Goal: Check status: Check status

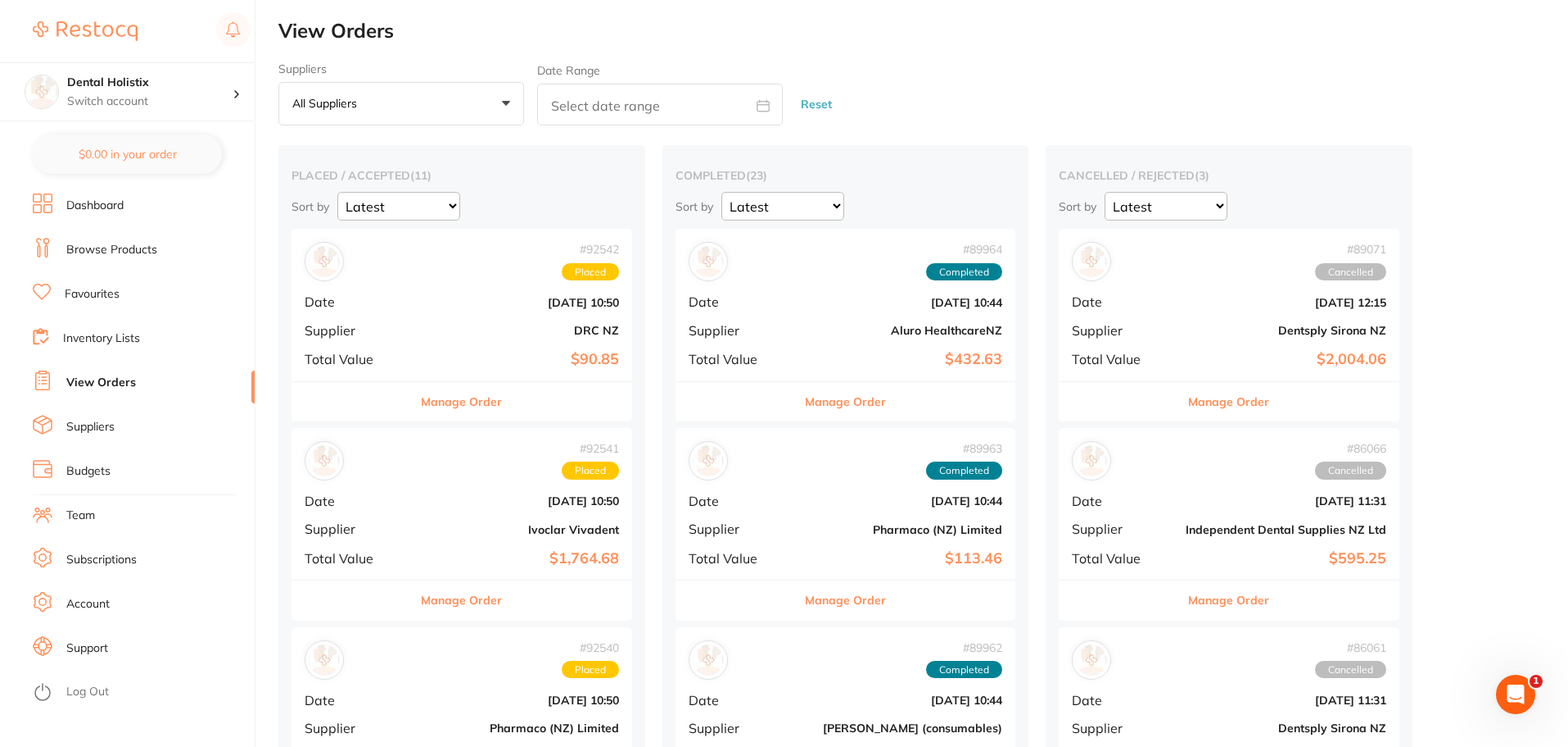
click at [1048, 65] on div "Suppliers All suppliers +0 All suppliers Aluro HealthcareNZ Amtech Aquapick [PE…" at bounding box center [923, 95] width 1290 height 64
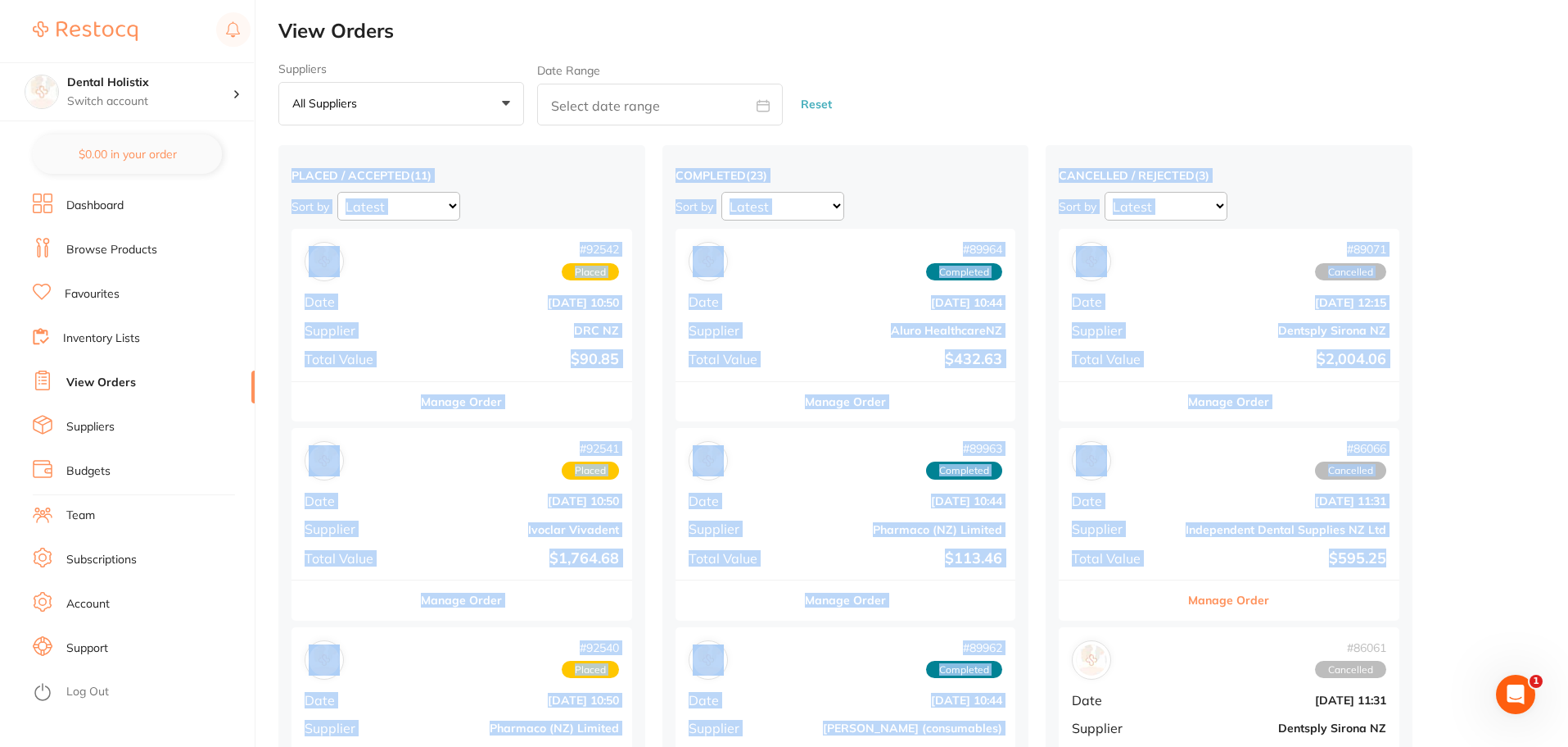
drag, startPoint x: 1101, startPoint y: 62, endPoint x: 1436, endPoint y: 567, distance: 606.0
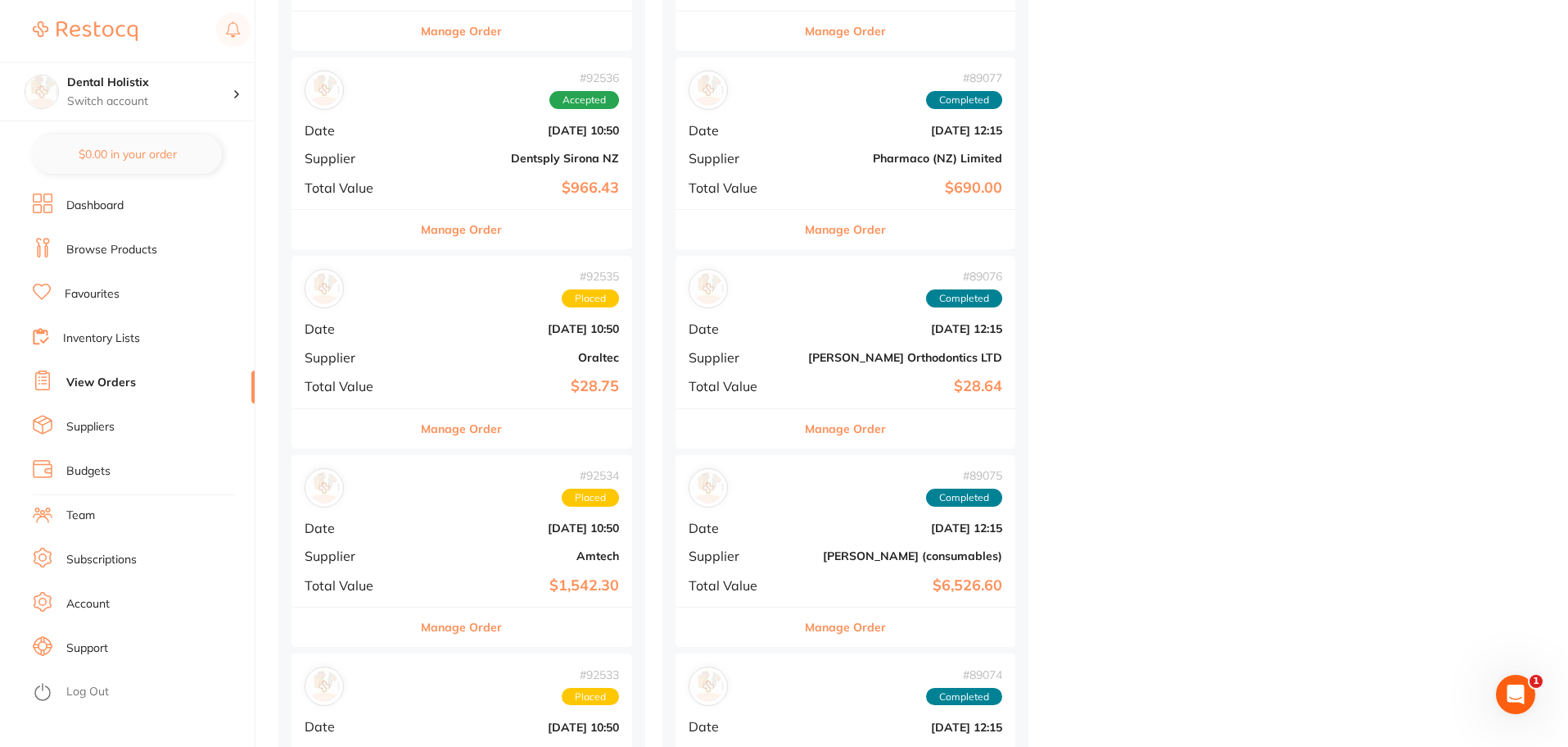
scroll to position [1393, 0]
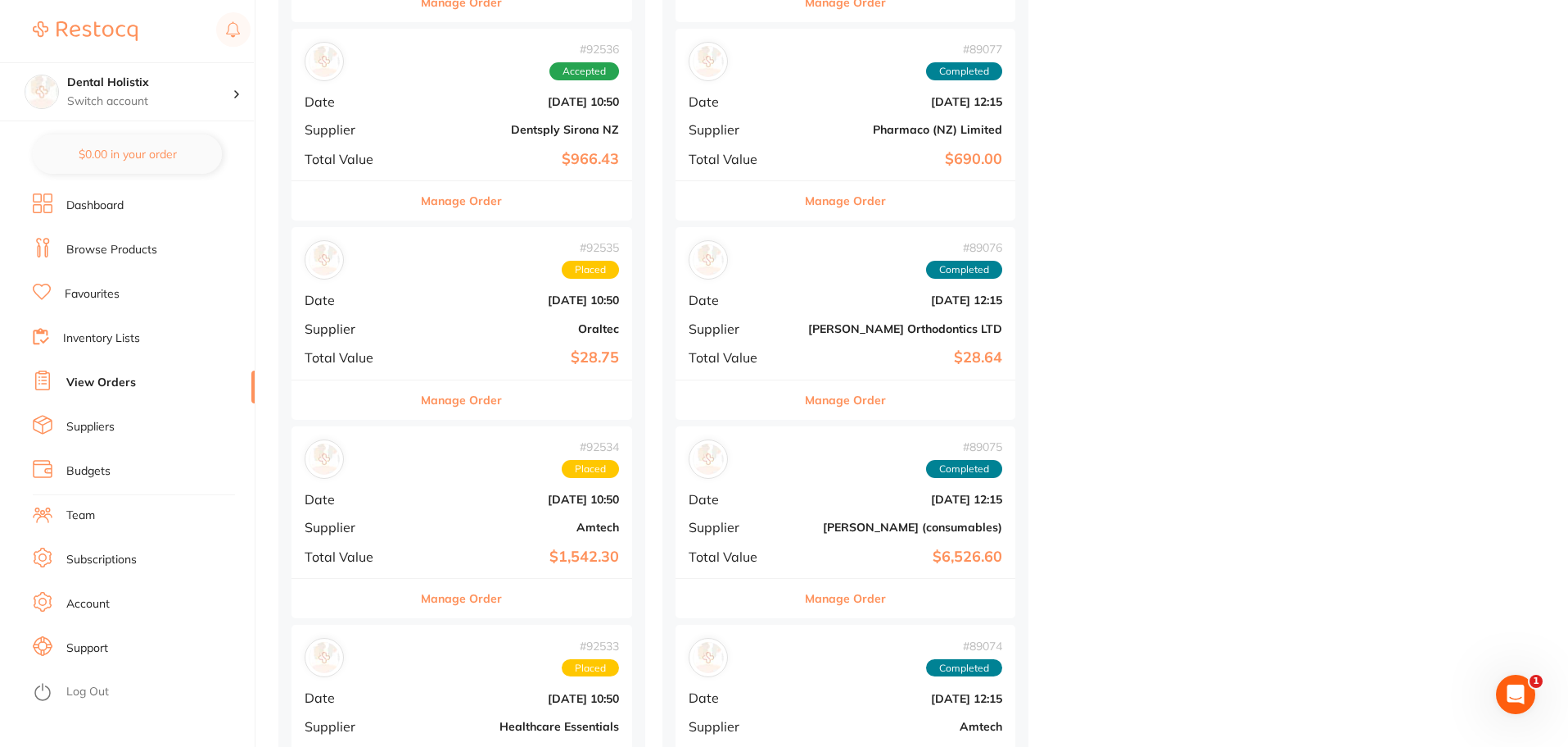
click at [466, 519] on div "# 92534 Placed Date [DATE] 10:50 Supplier Amtech Total Value $1,542.30" at bounding box center [462, 502] width 341 height 152
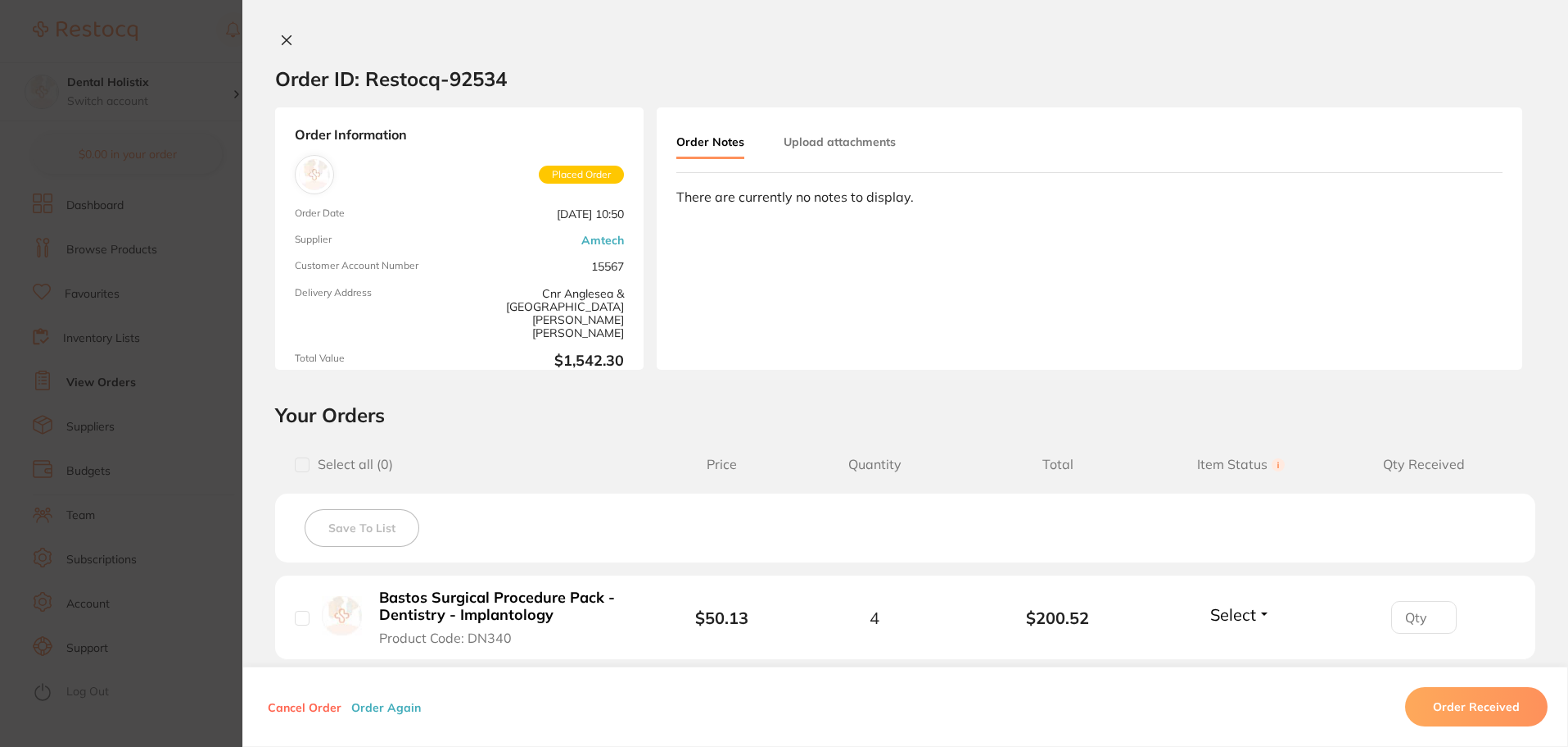
click at [278, 48] on button at bounding box center [287, 41] width 23 height 17
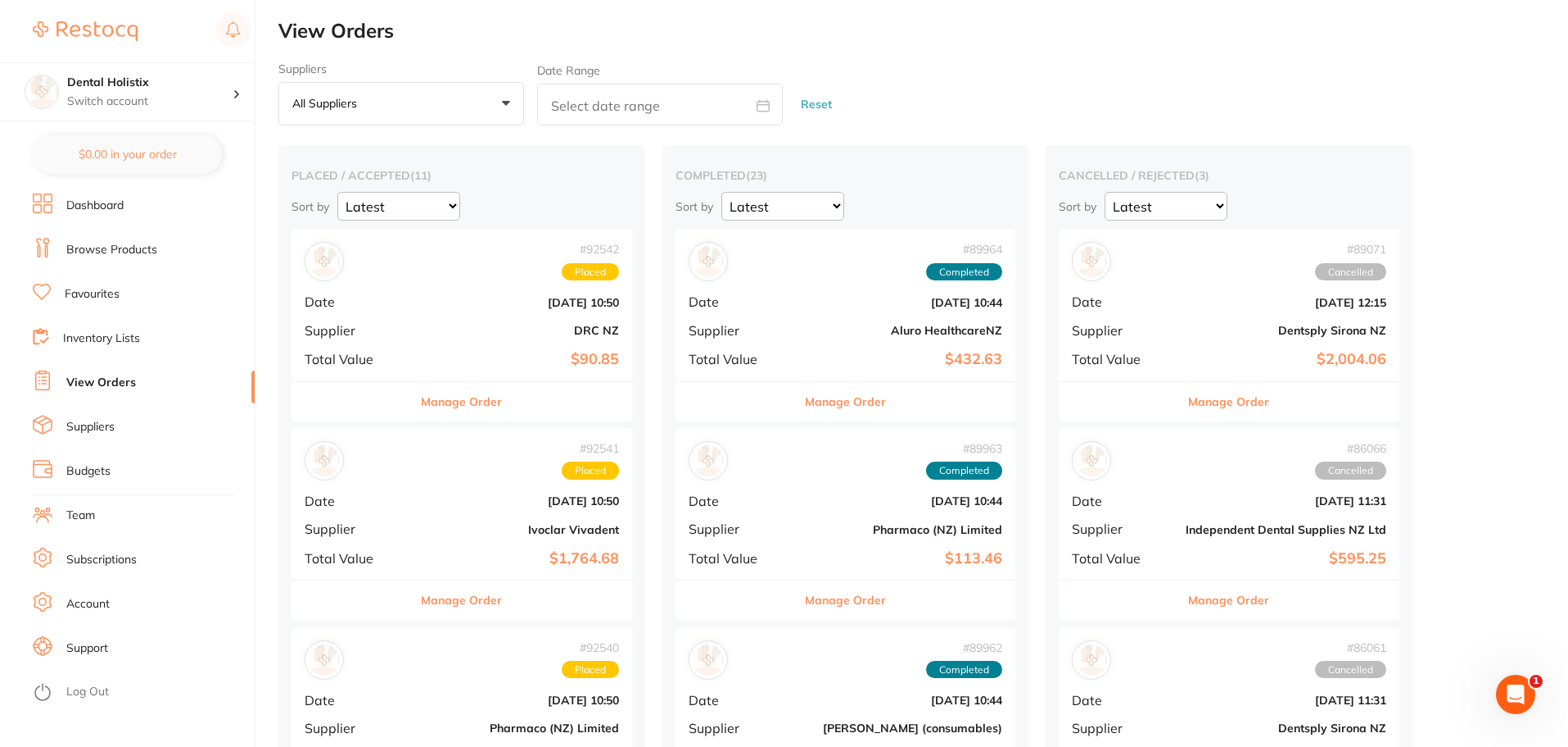
click at [514, 100] on button "All suppliers +0" at bounding box center [400, 104] width 245 height 45
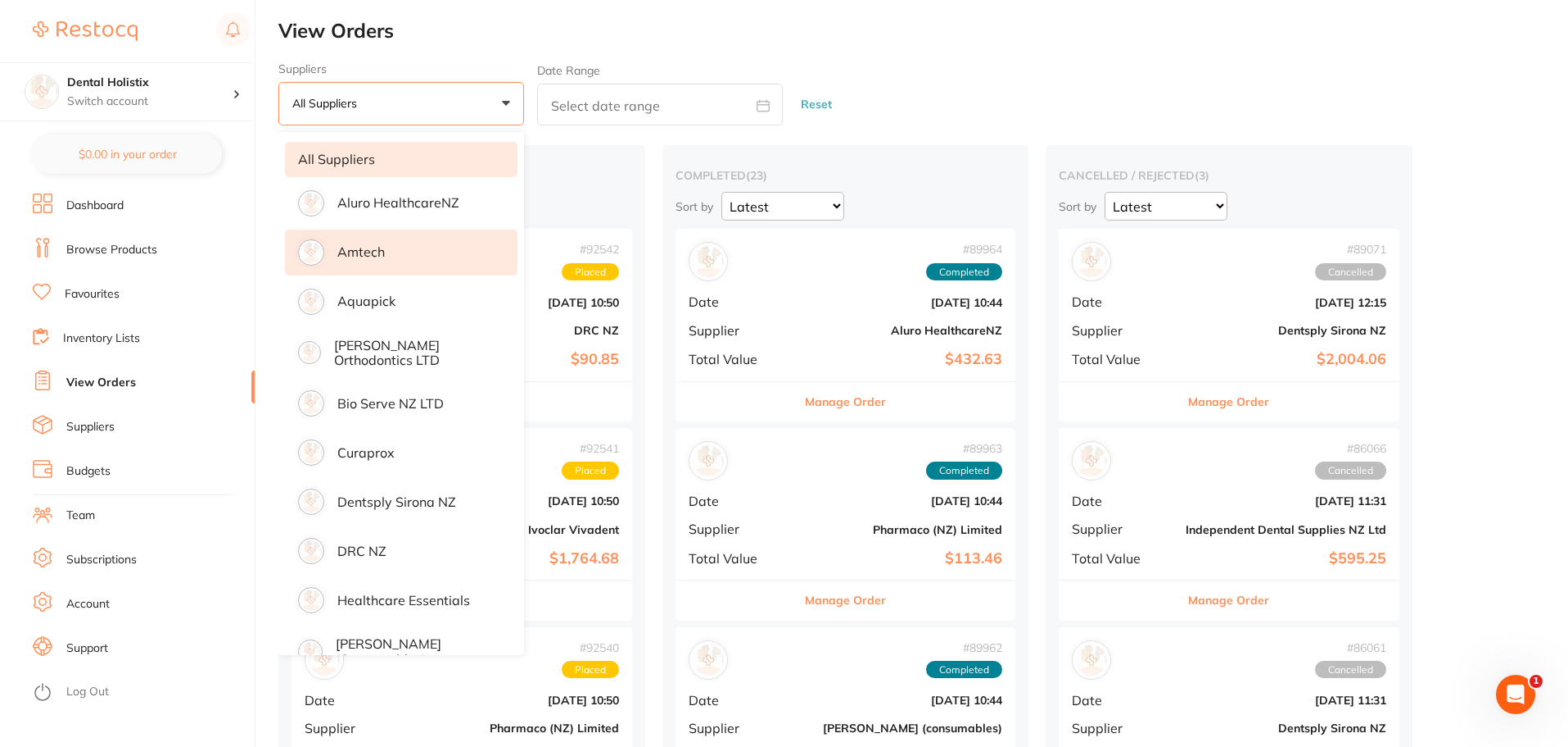
click at [387, 250] on li "Amtech" at bounding box center [401, 252] width 233 height 46
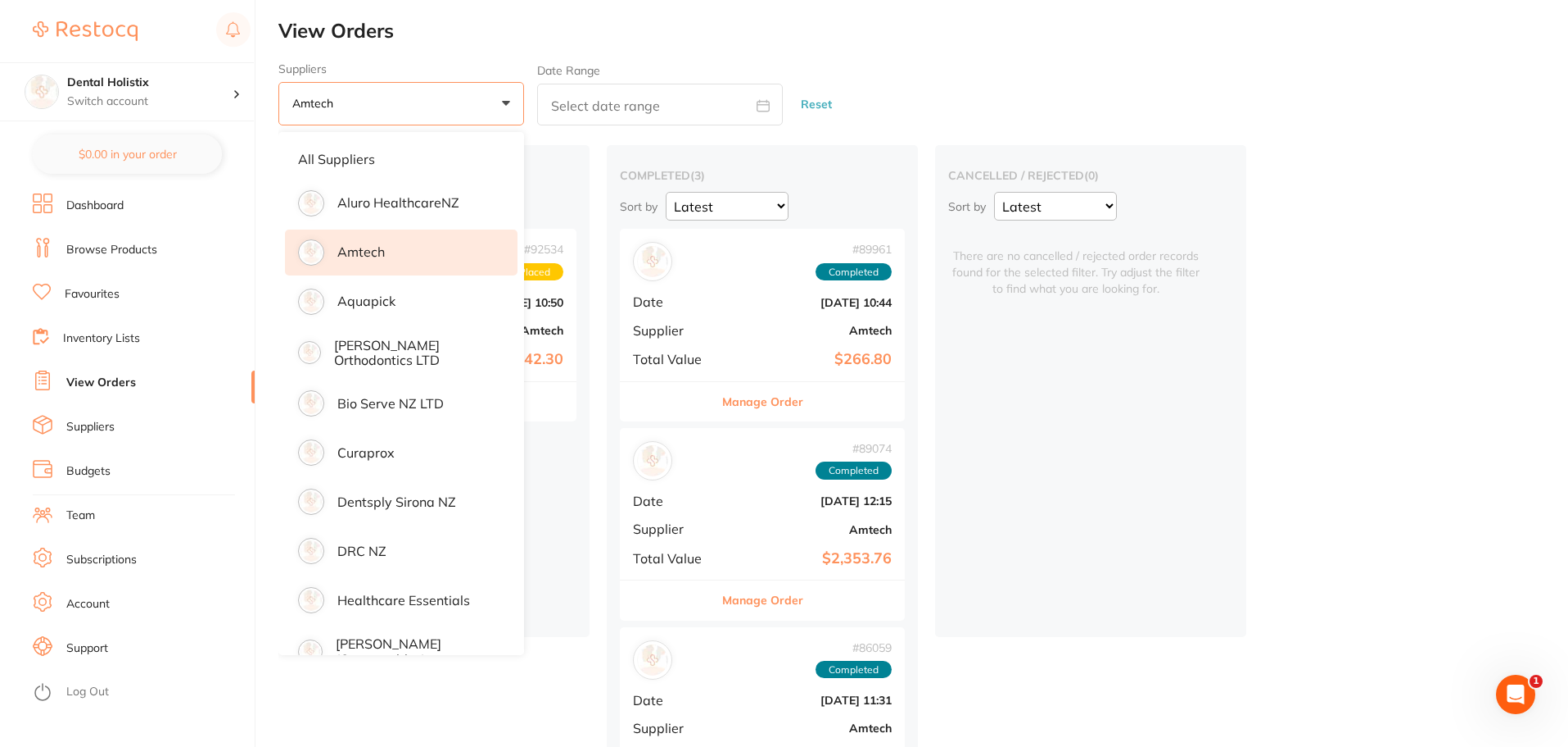
click at [422, 256] on li "Amtech" at bounding box center [401, 252] width 233 height 46
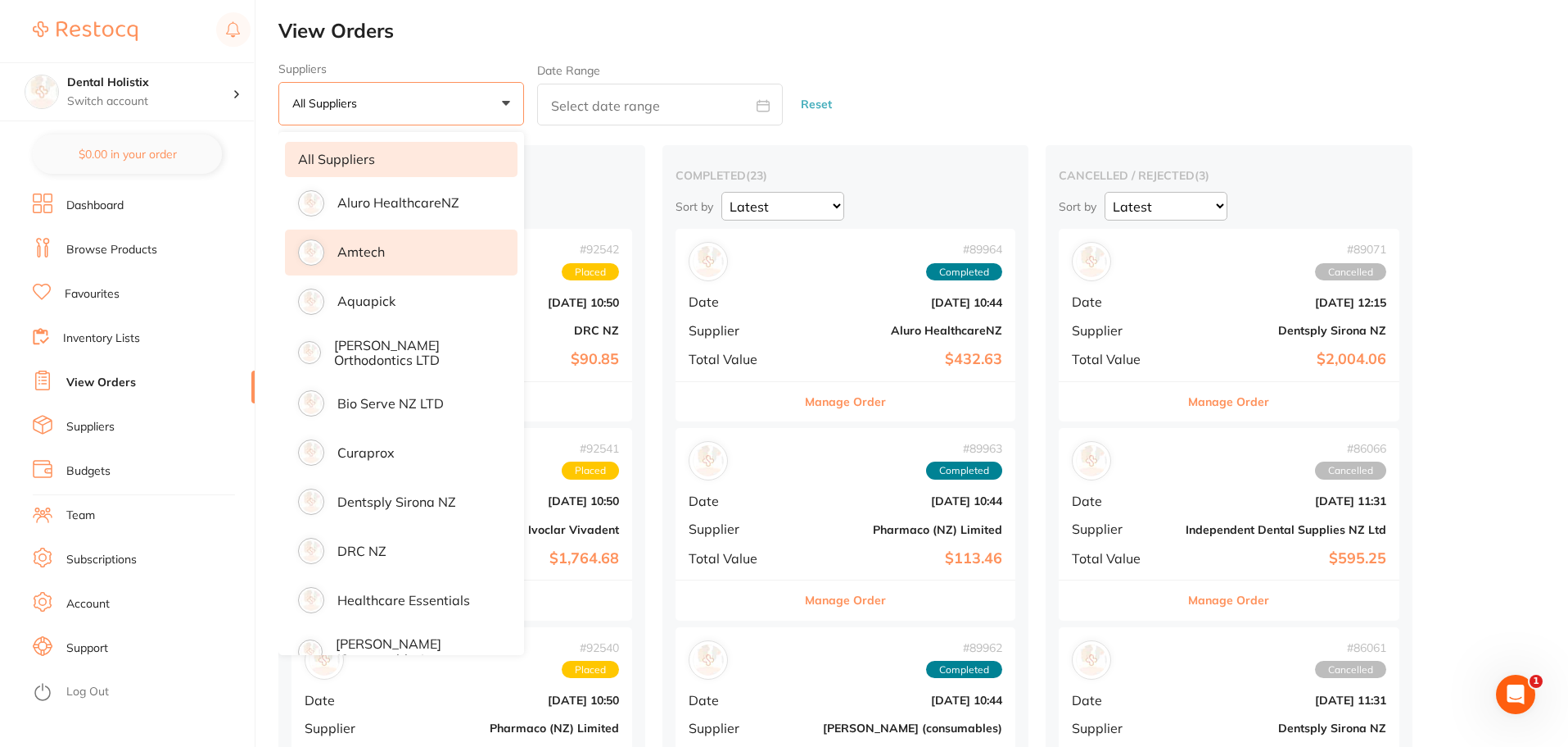
click at [434, 251] on li "Amtech" at bounding box center [401, 252] width 233 height 46
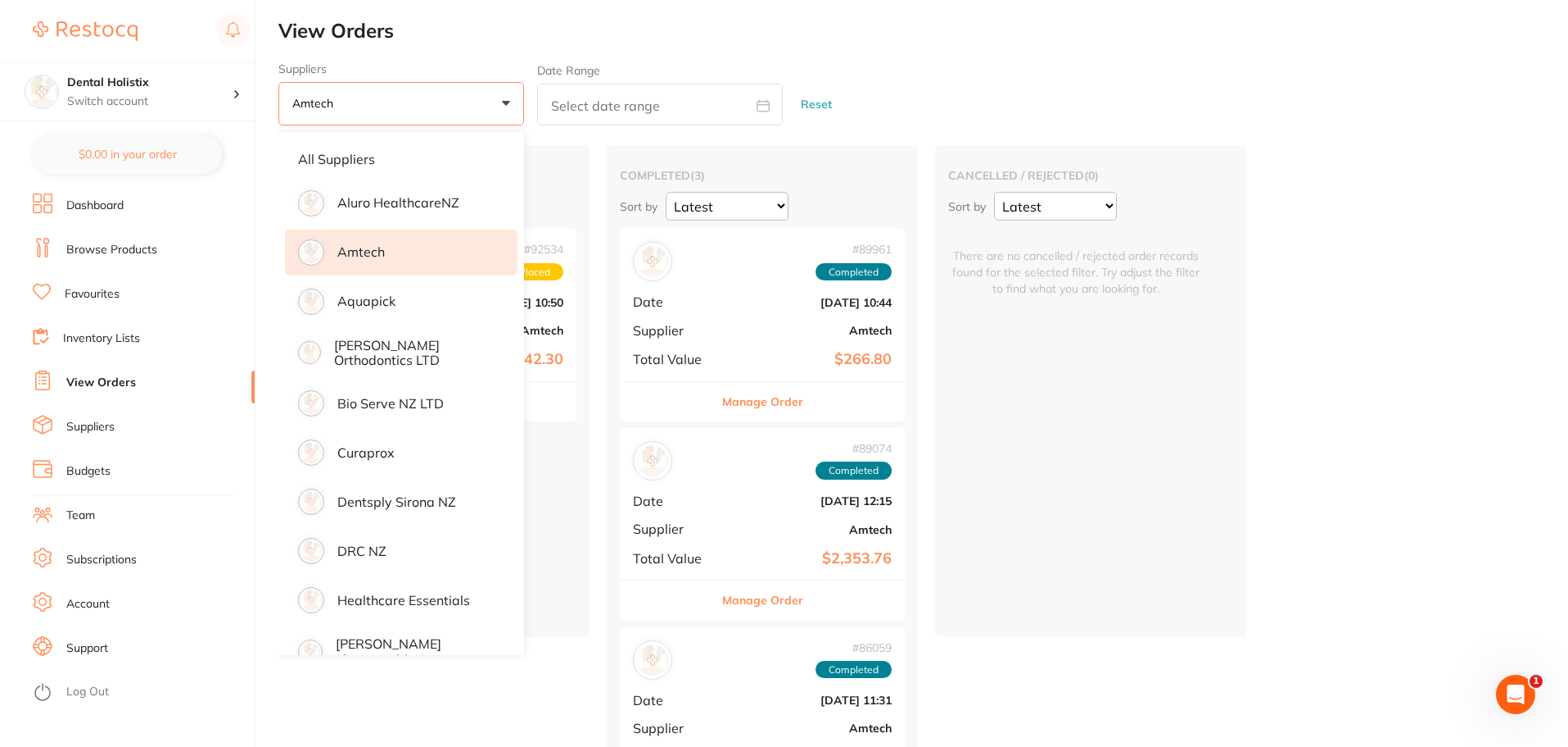
click at [1509, 213] on div "placed / accepted ( 1 ) Sort by Latest Notification # 92534 Placed Date [DATE] …" at bounding box center [923, 492] width 1290 height 693
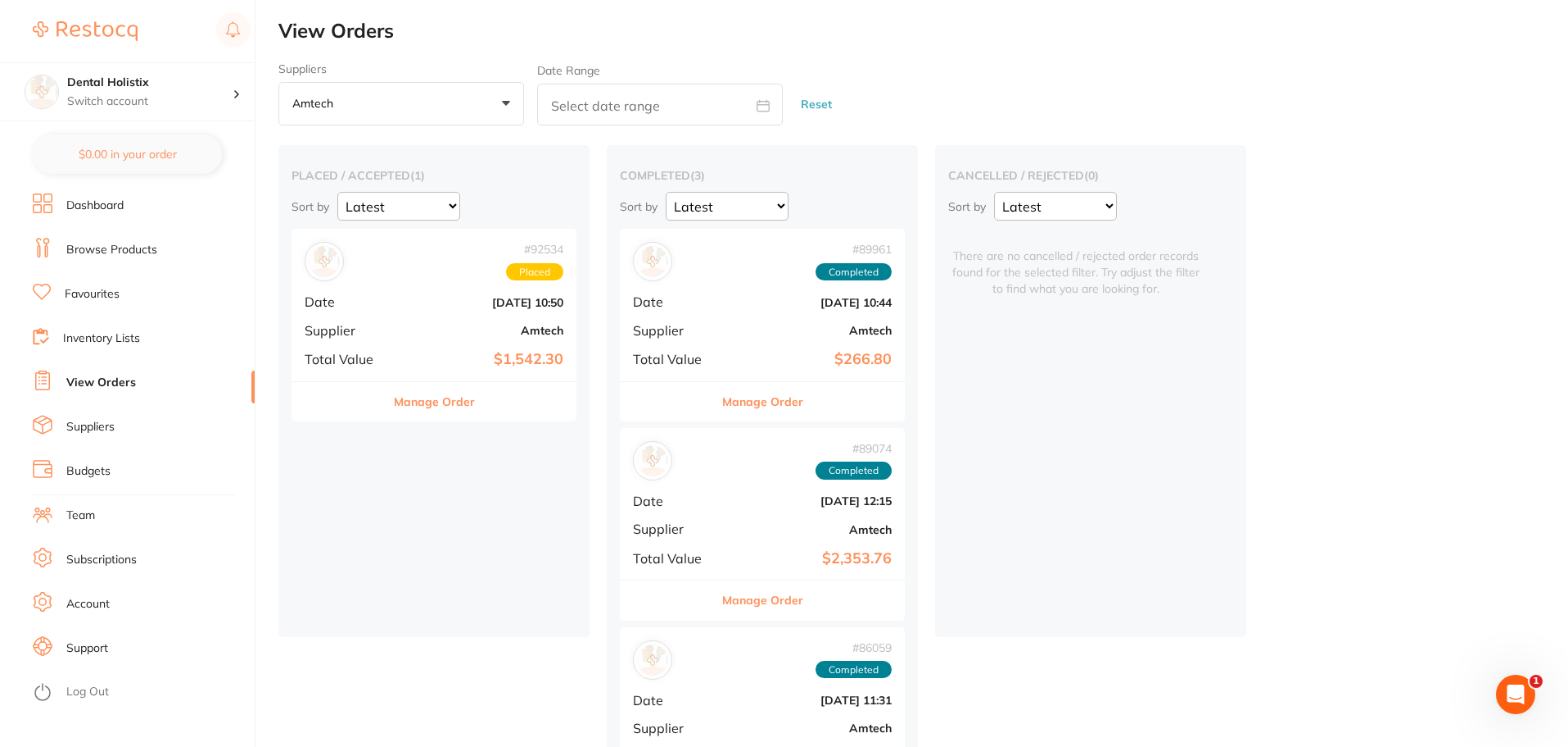
click at [394, 333] on div "# 92534 Placed Date [DATE] 10:50 Supplier Amtech Total Value $1,542.30" at bounding box center [434, 304] width 285 height 152
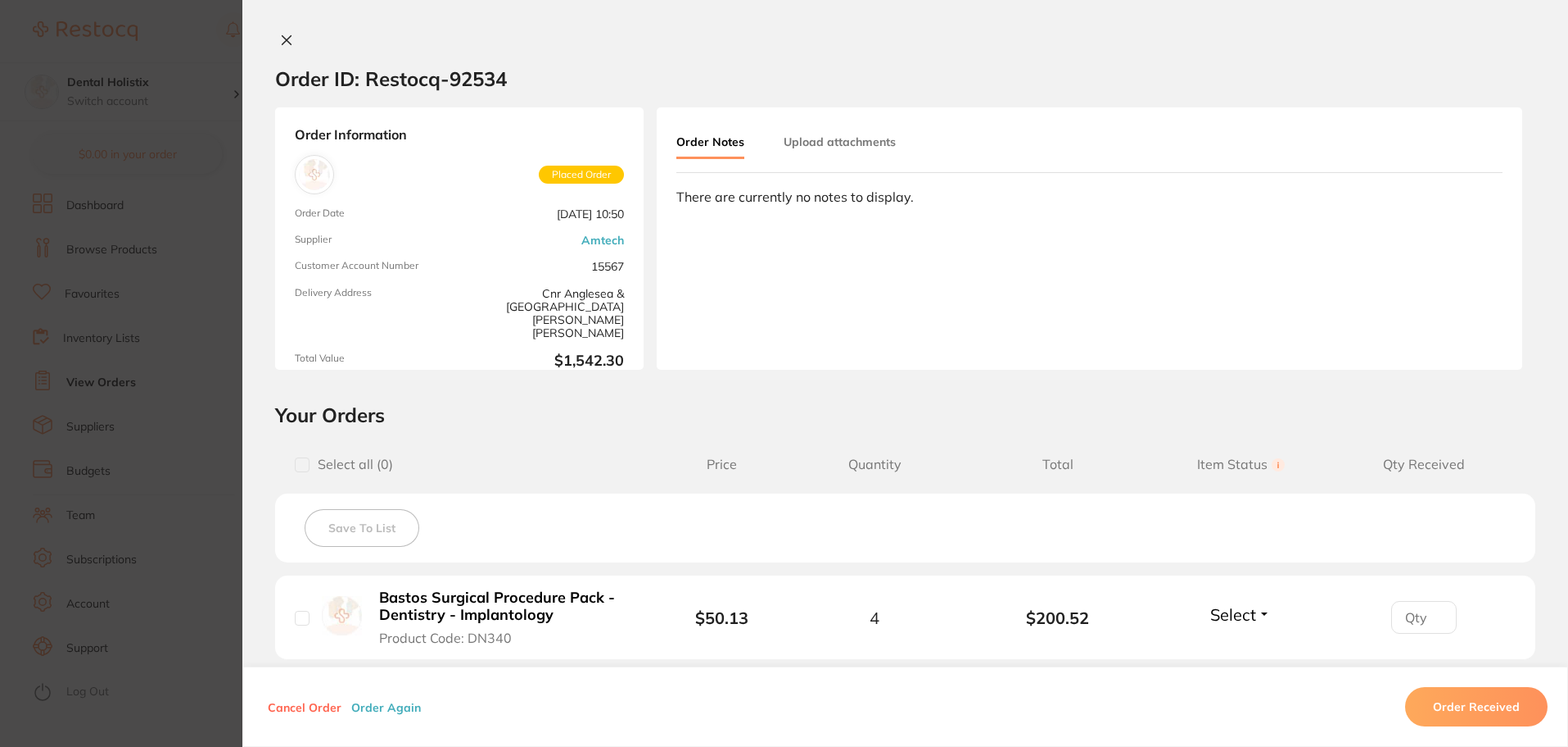
click at [276, 42] on button at bounding box center [287, 41] width 23 height 17
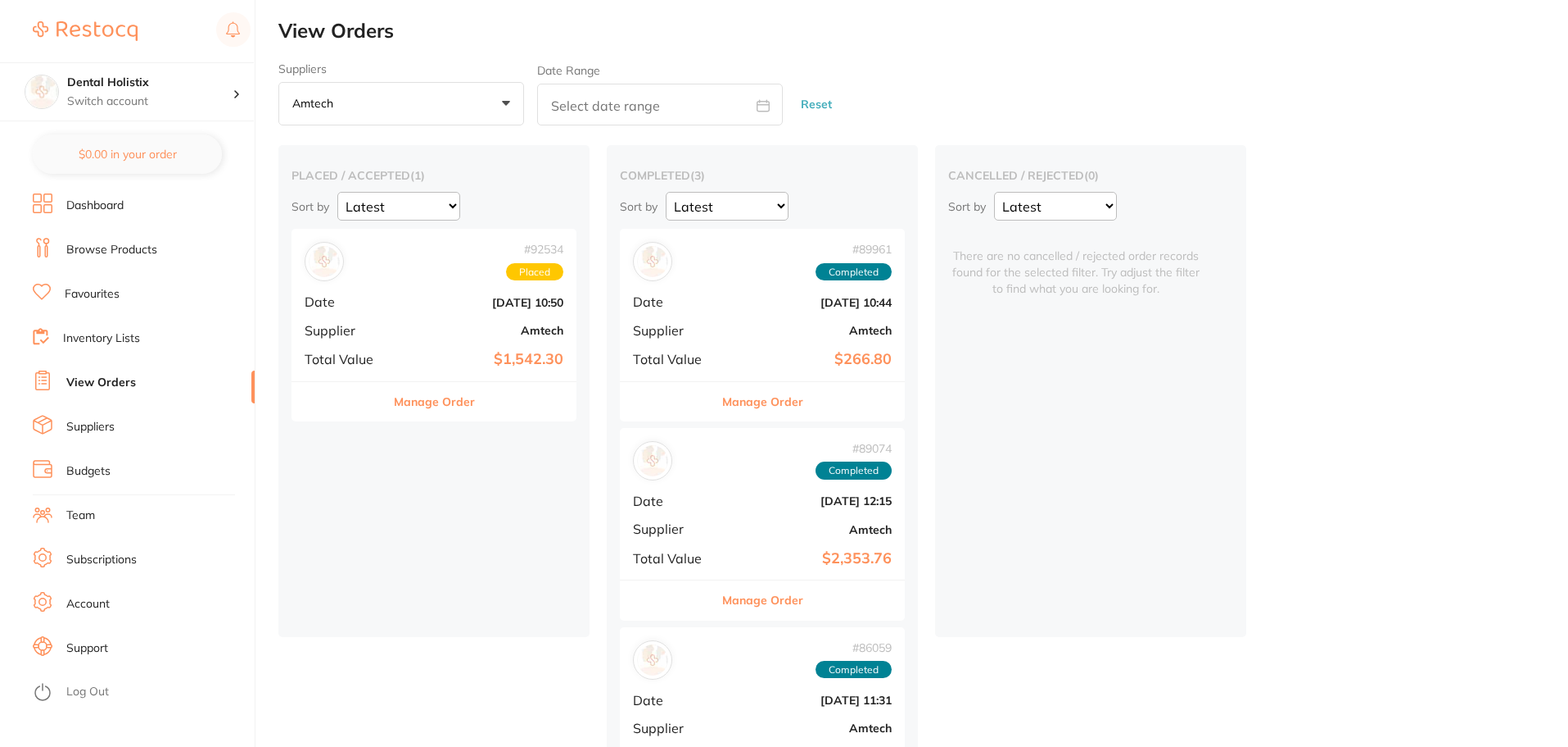
click at [86, 294] on link "Favourites" at bounding box center [93, 294] width 55 height 16
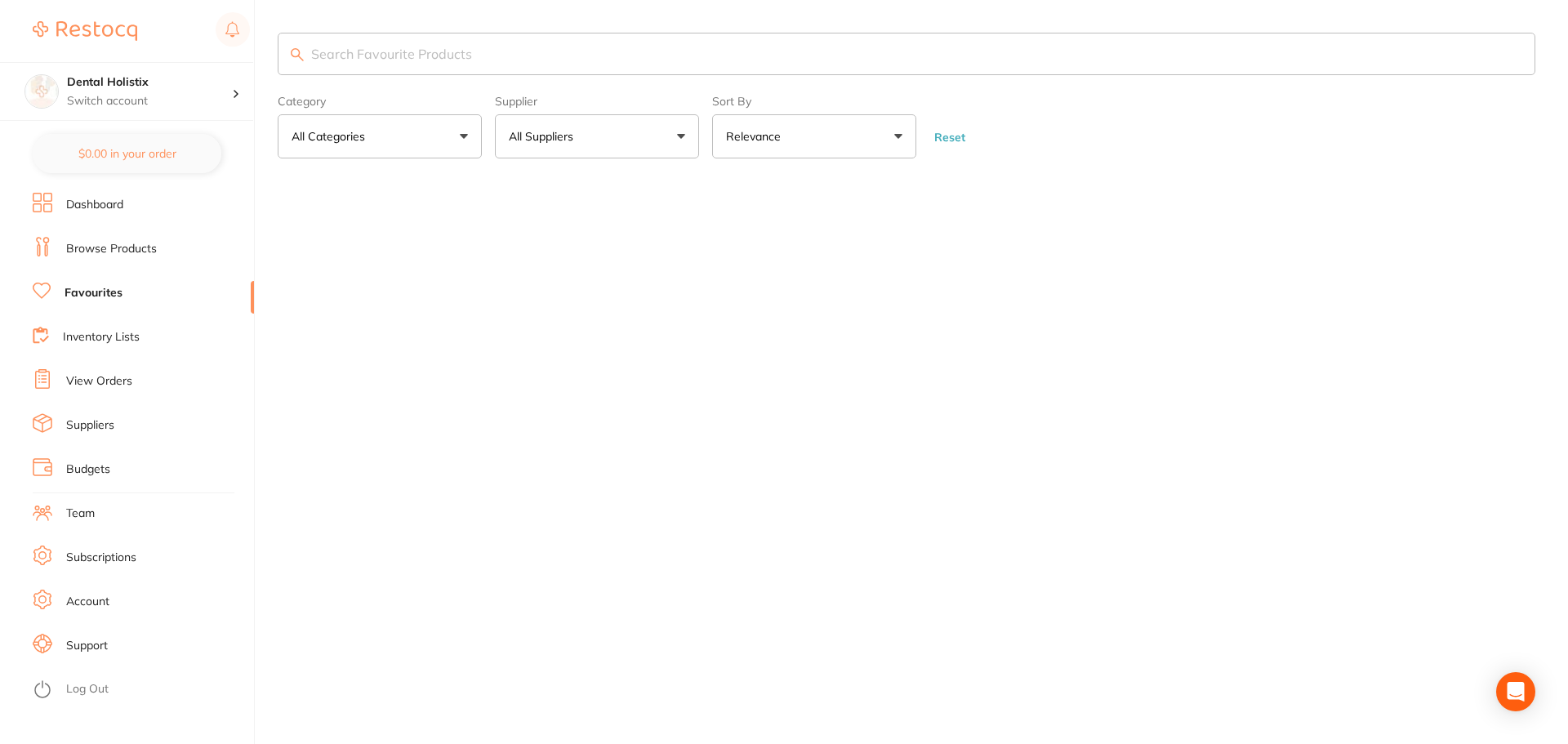
click at [511, 60] on input "search" at bounding box center [906, 54] width 1258 height 43
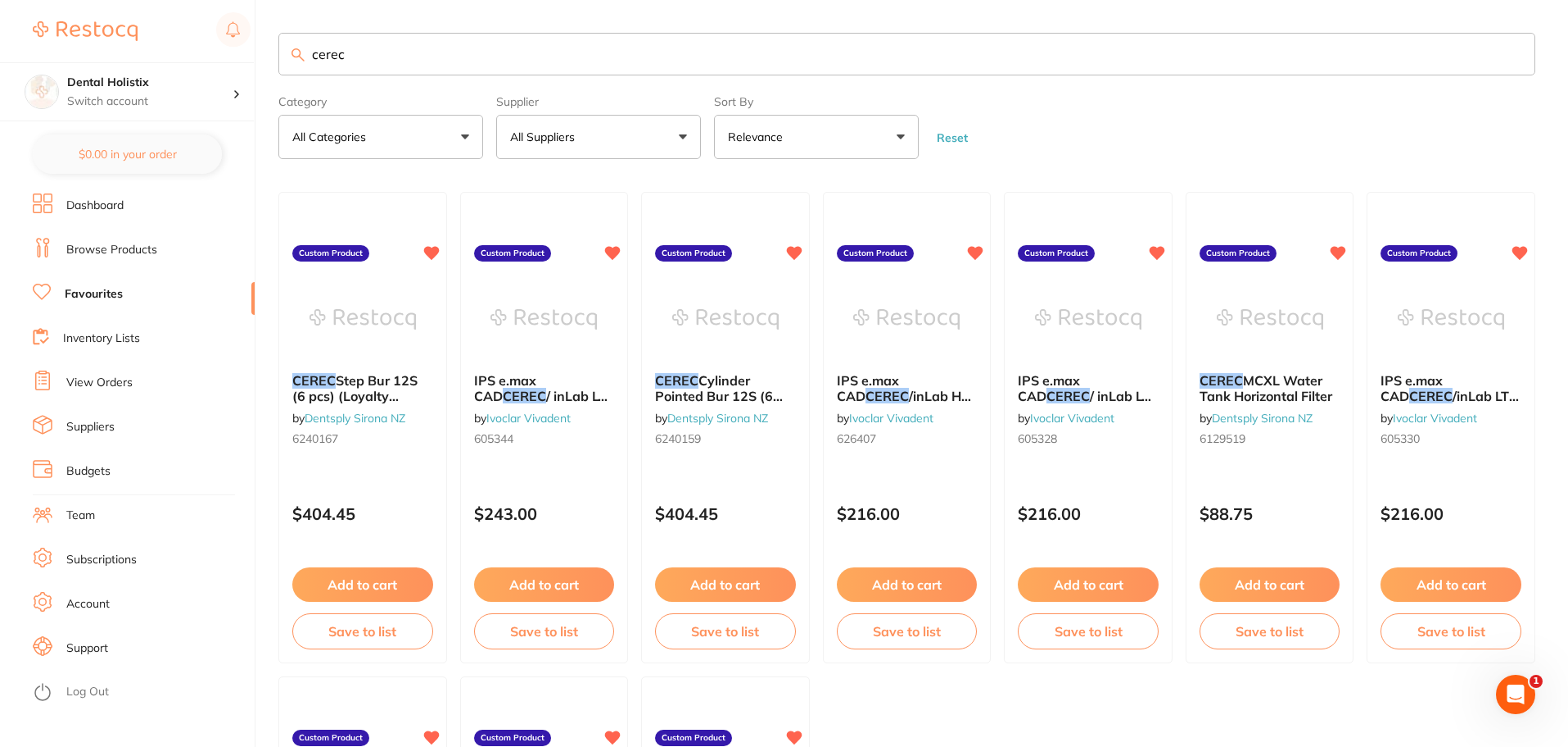
type input "cerec"
click at [105, 392] on li "View Orders" at bounding box center [144, 383] width 222 height 25
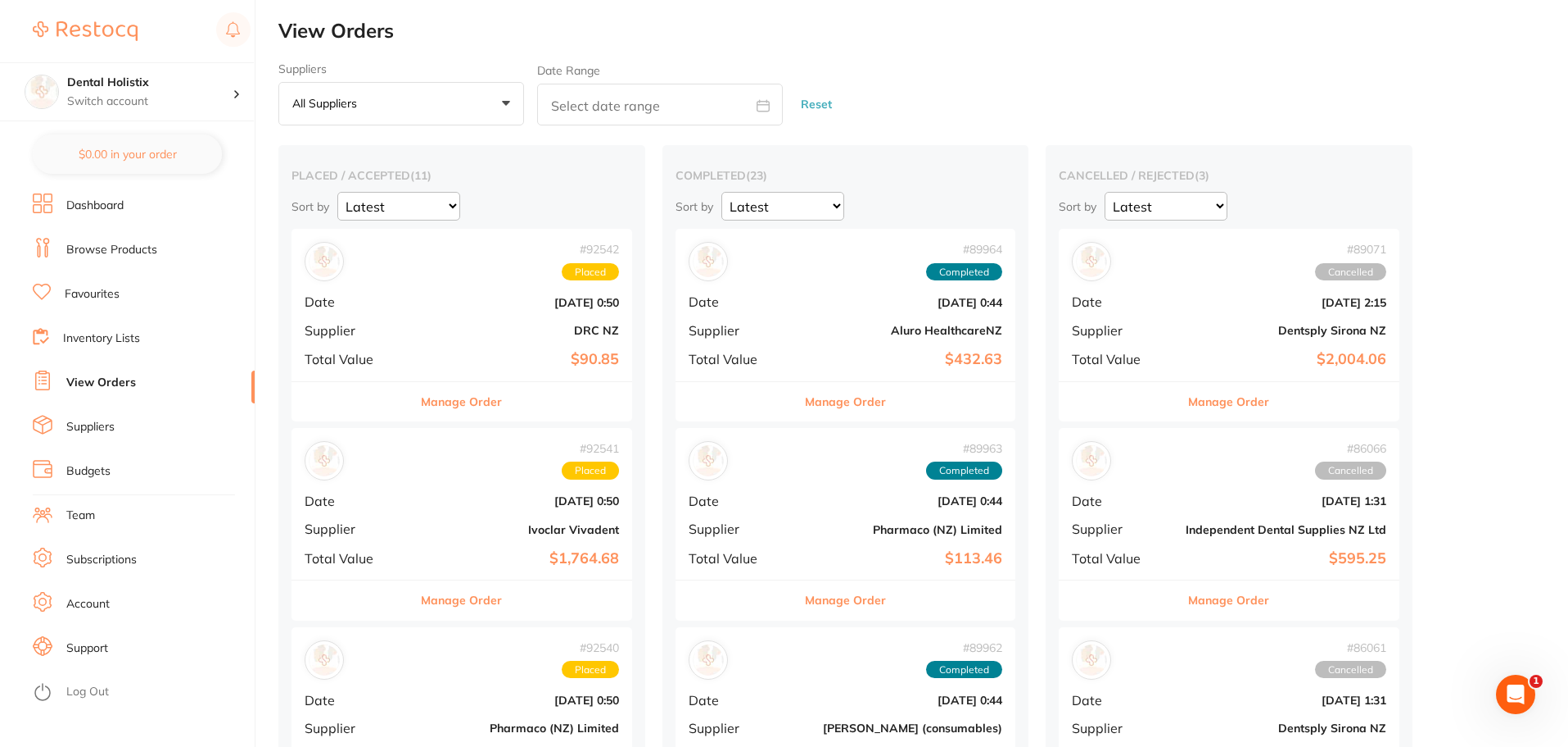
click at [492, 112] on button "All suppliers +0" at bounding box center [400, 104] width 245 height 45
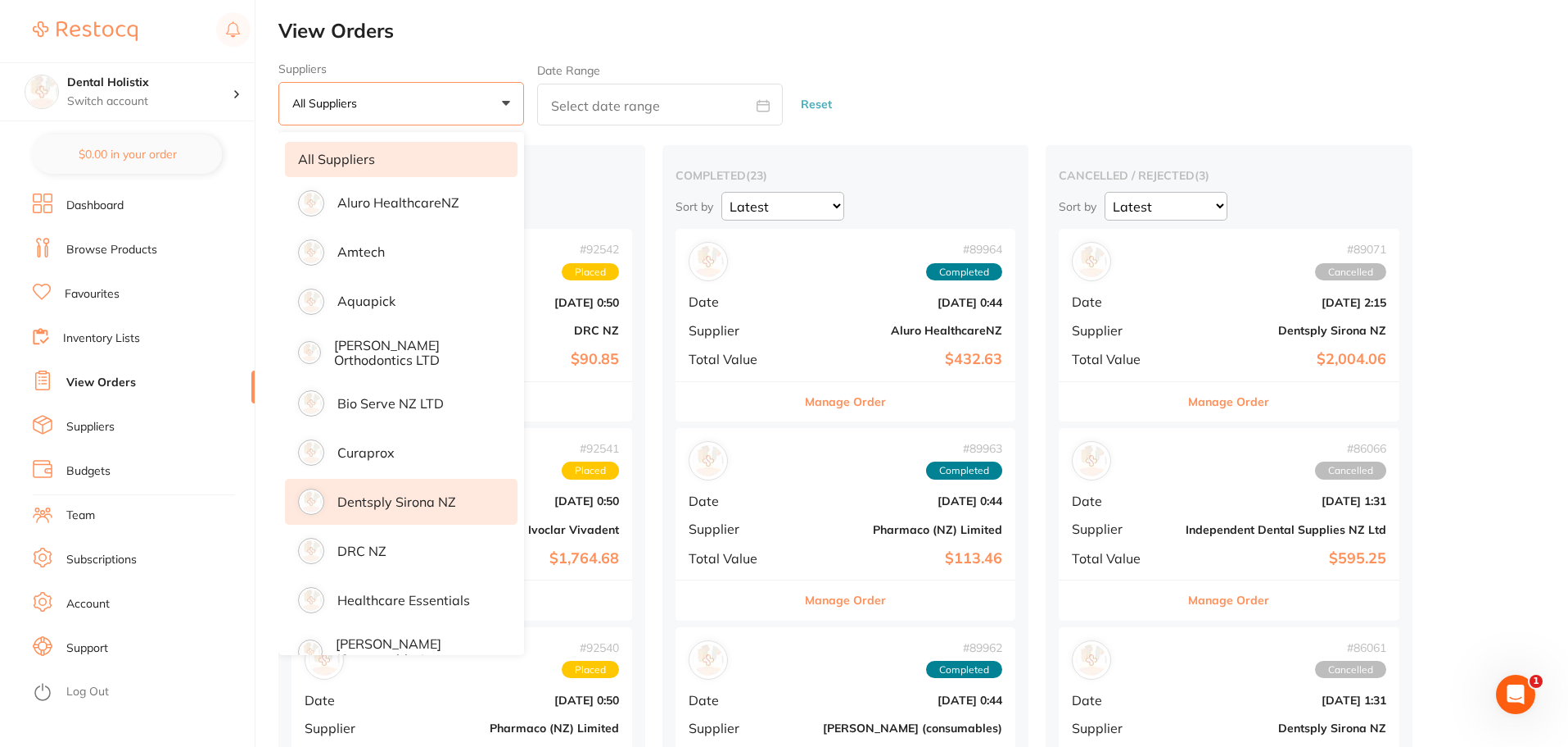
click at [398, 499] on p "Dentsply Sirona NZ" at bounding box center [396, 502] width 119 height 15
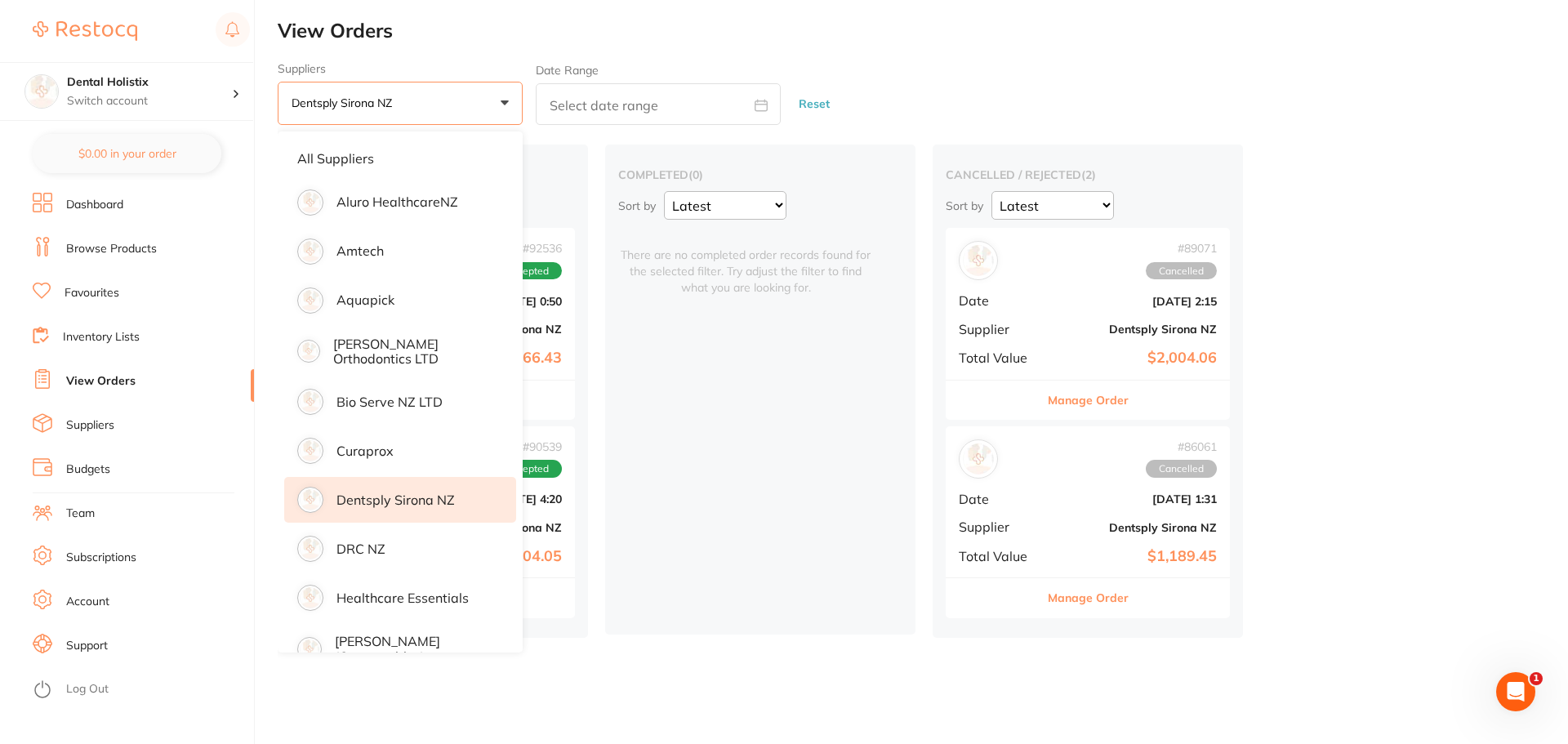
click at [933, 85] on div "Suppliers Dentsply Sirona NZ +0 All suppliers Aluro HealthcareNZ Amtech Aquapic…" at bounding box center [922, 94] width 1291 height 64
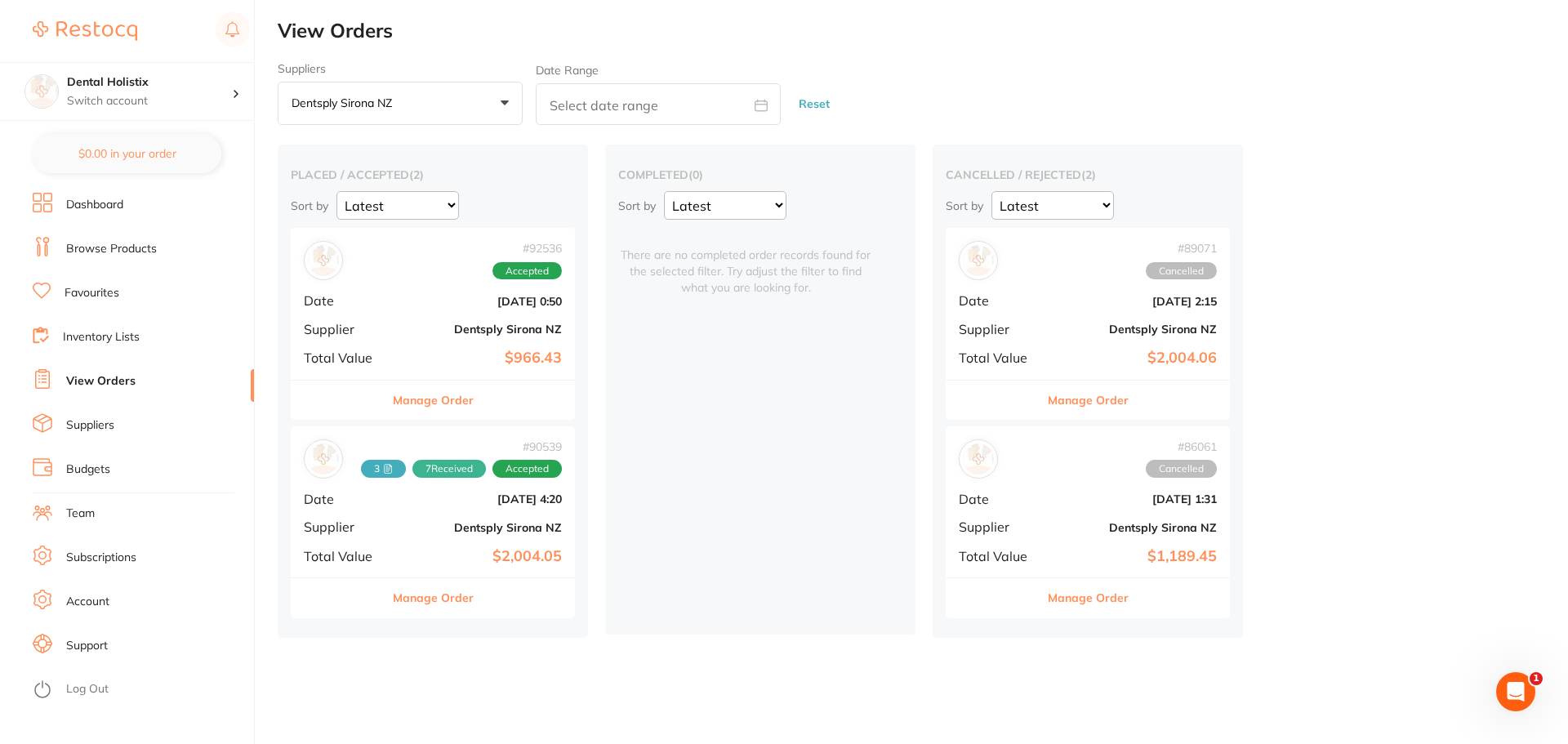
click at [405, 284] on div "# 92536 Accepted Date [DATE] 0:50 Supplier Dentsply [GEOGRAPHIC_DATA] NZ Total …" at bounding box center [433, 303] width 285 height 151
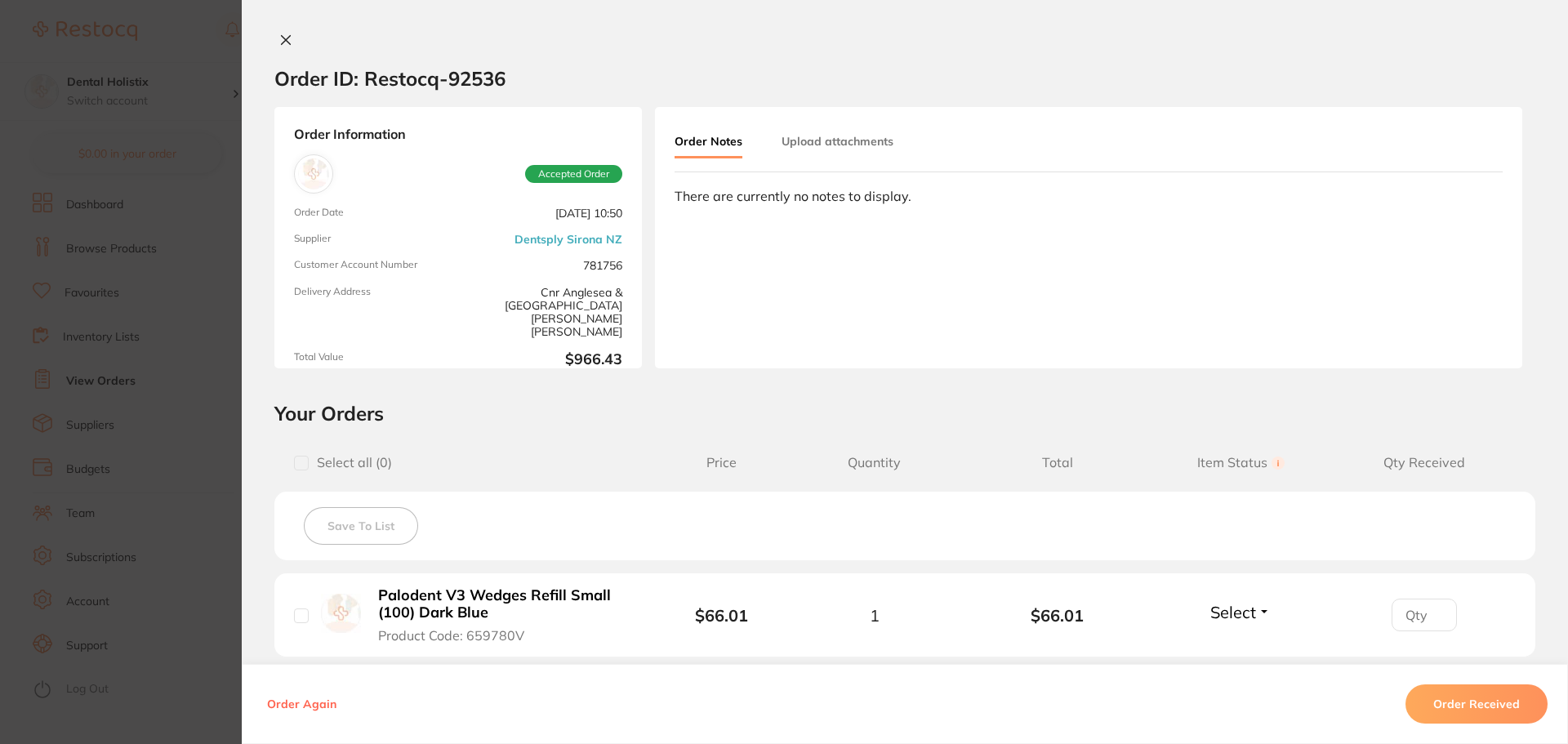
drag, startPoint x: 532, startPoint y: 213, endPoint x: 624, endPoint y: 221, distance: 92.3
click at [624, 221] on div "Order Information Accepted Order Order Date [DATE] 10:50 Supplier Dentsply Siro…" at bounding box center [458, 237] width 367 height 261
click at [632, 212] on div "Order Information Accepted Order Order Date [DATE] 10:50 Supplier Dentsply Siro…" at bounding box center [458, 237] width 367 height 261
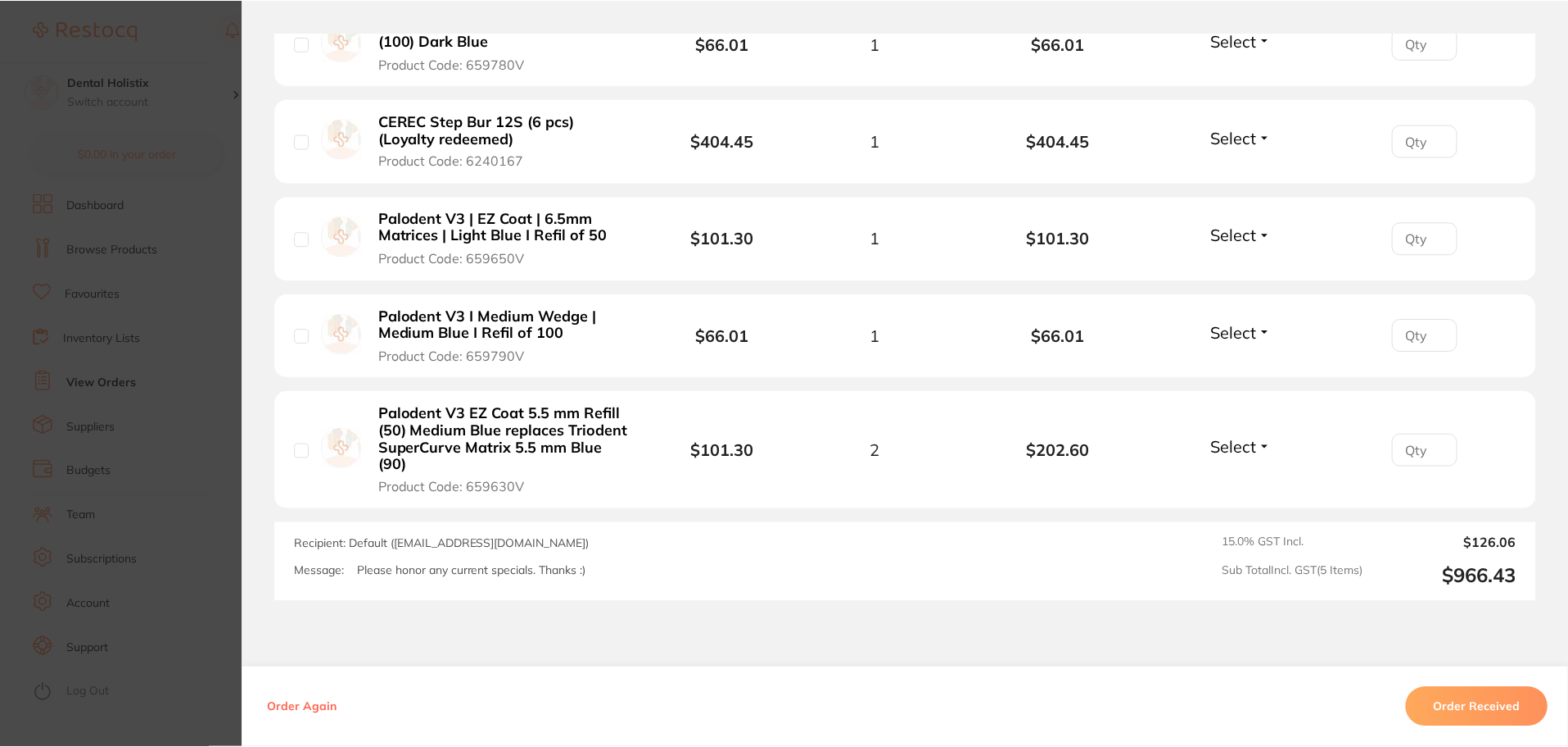
scroll to position [492, 0]
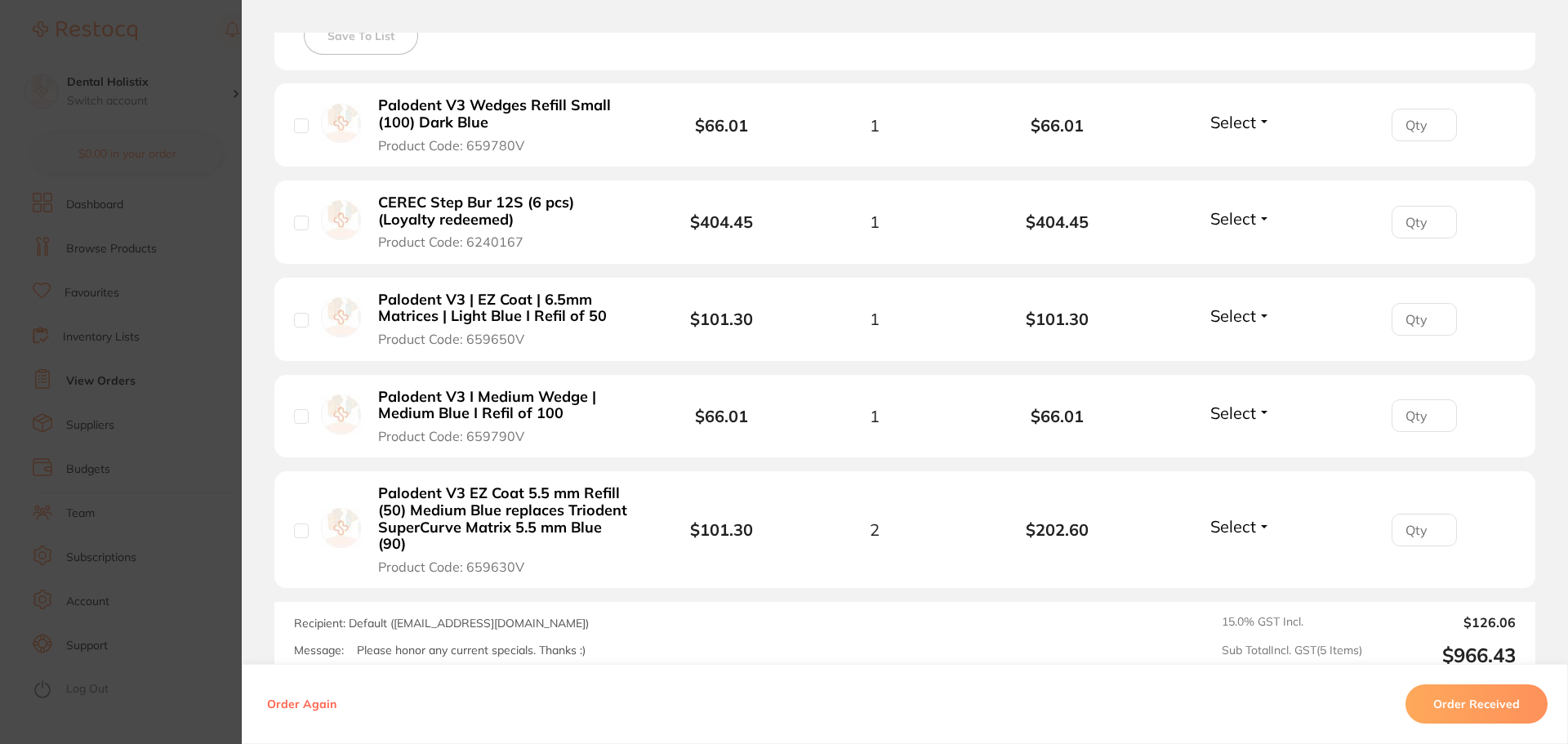
click at [172, 305] on section "Order ID: Restocq- 92536 Order Information Accepted Order Order Date [DATE] 10:…" at bounding box center [784, 372] width 1568 height 744
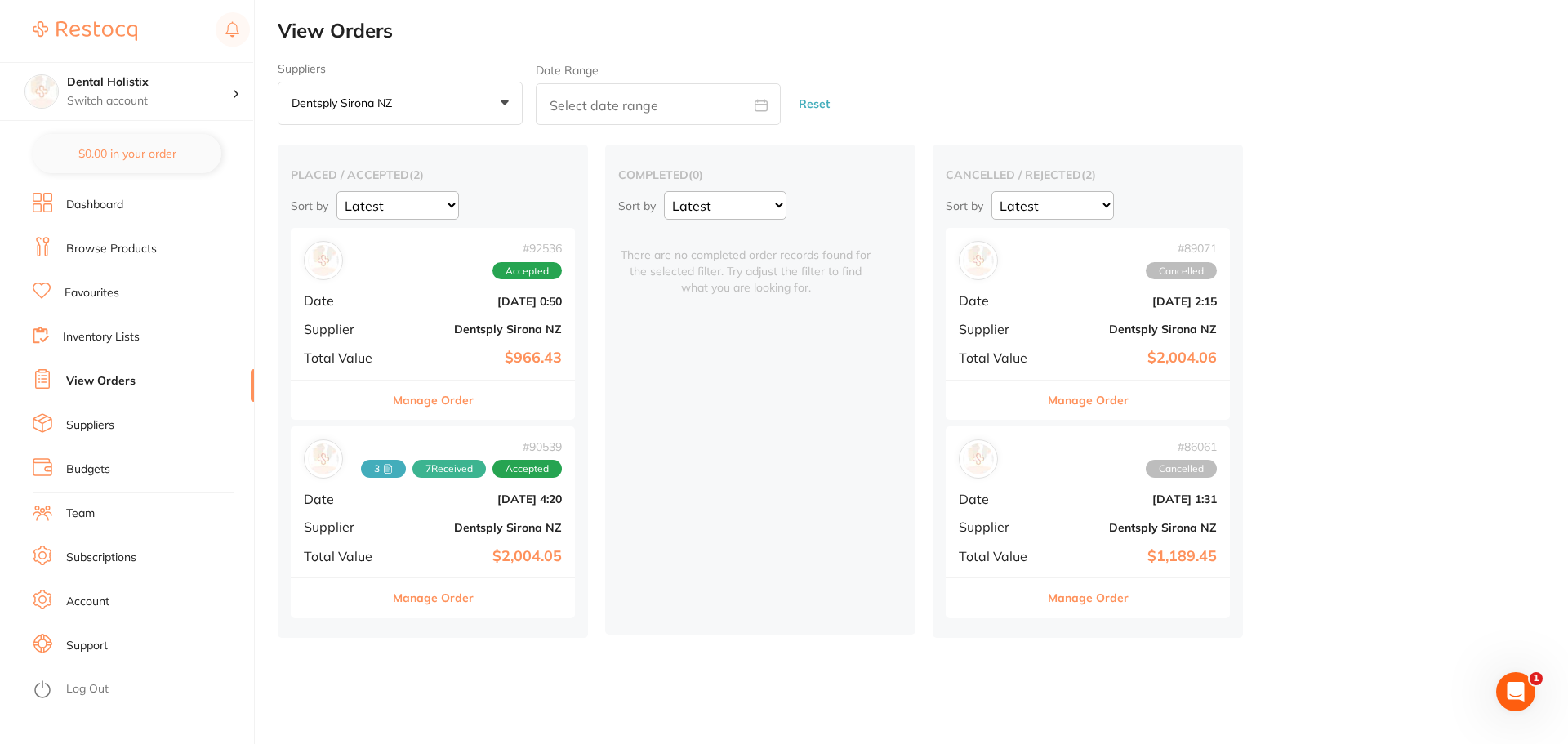
click at [512, 95] on button "Dentsply Sirona NZ +0" at bounding box center [399, 104] width 245 height 44
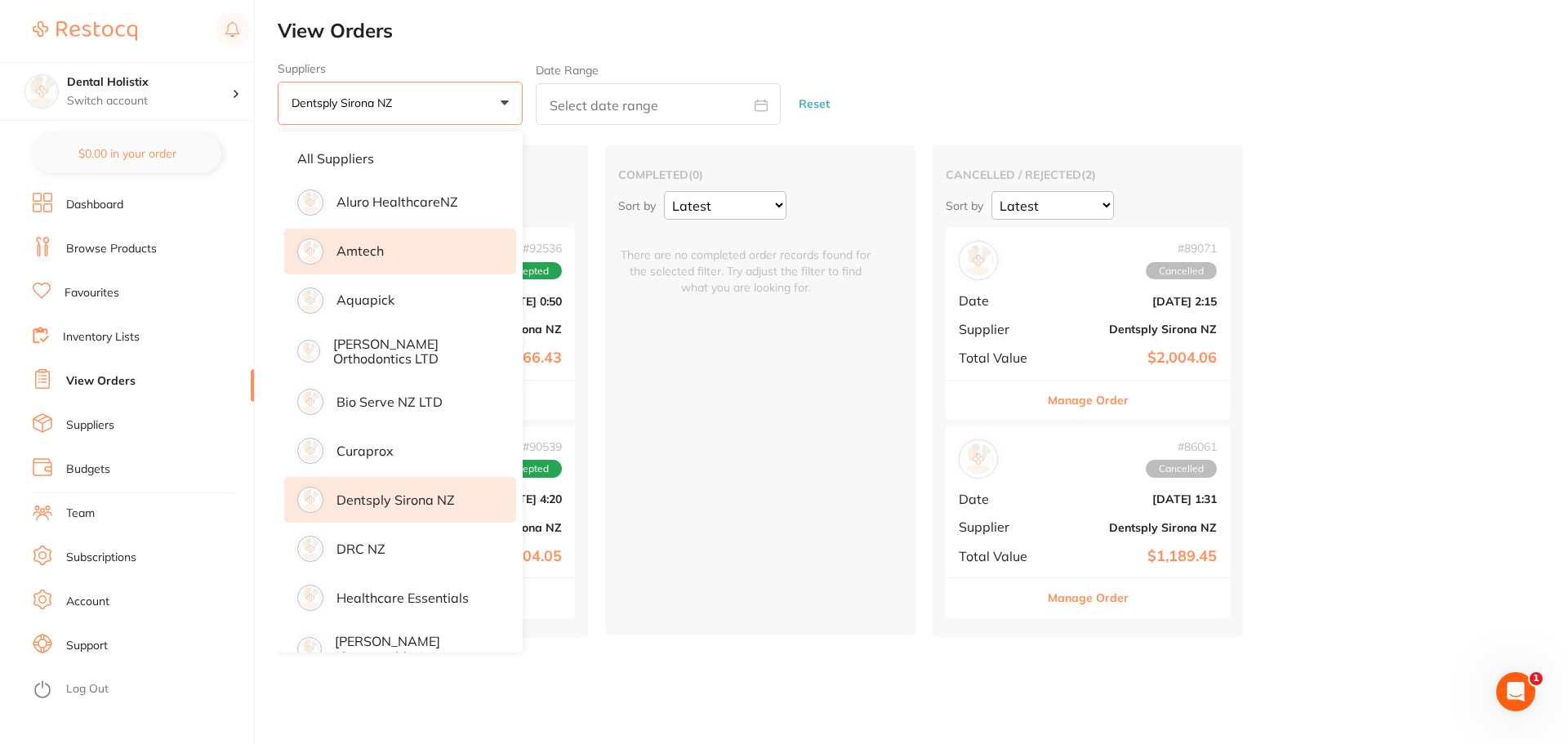
click at [385, 242] on li "Amtech" at bounding box center [400, 251] width 232 height 45
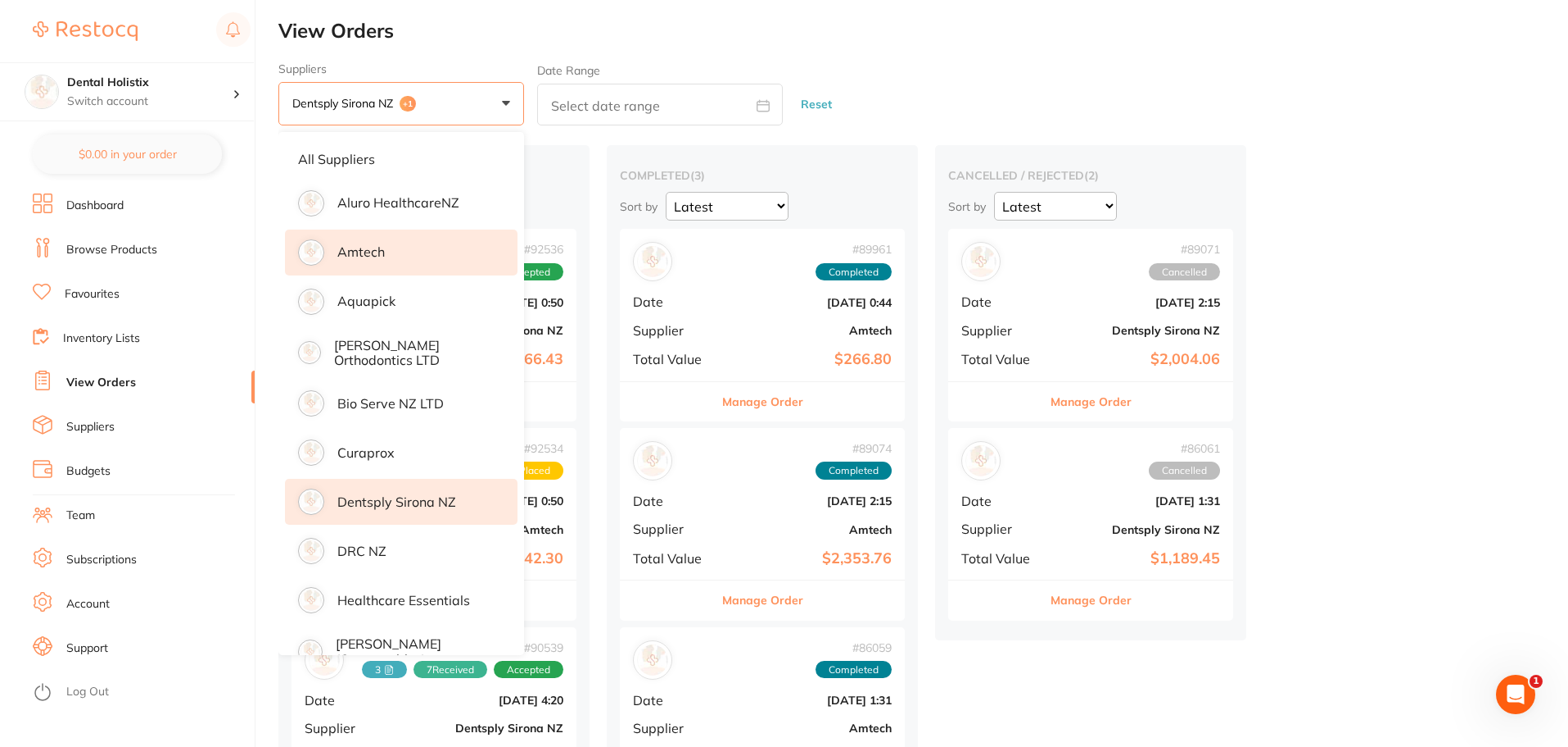
click at [1037, 73] on div "Suppliers Dentsply Sirona [GEOGRAPHIC_DATA] +1 All suppliers Aluro HealthcareNZ…" at bounding box center [923, 95] width 1290 height 64
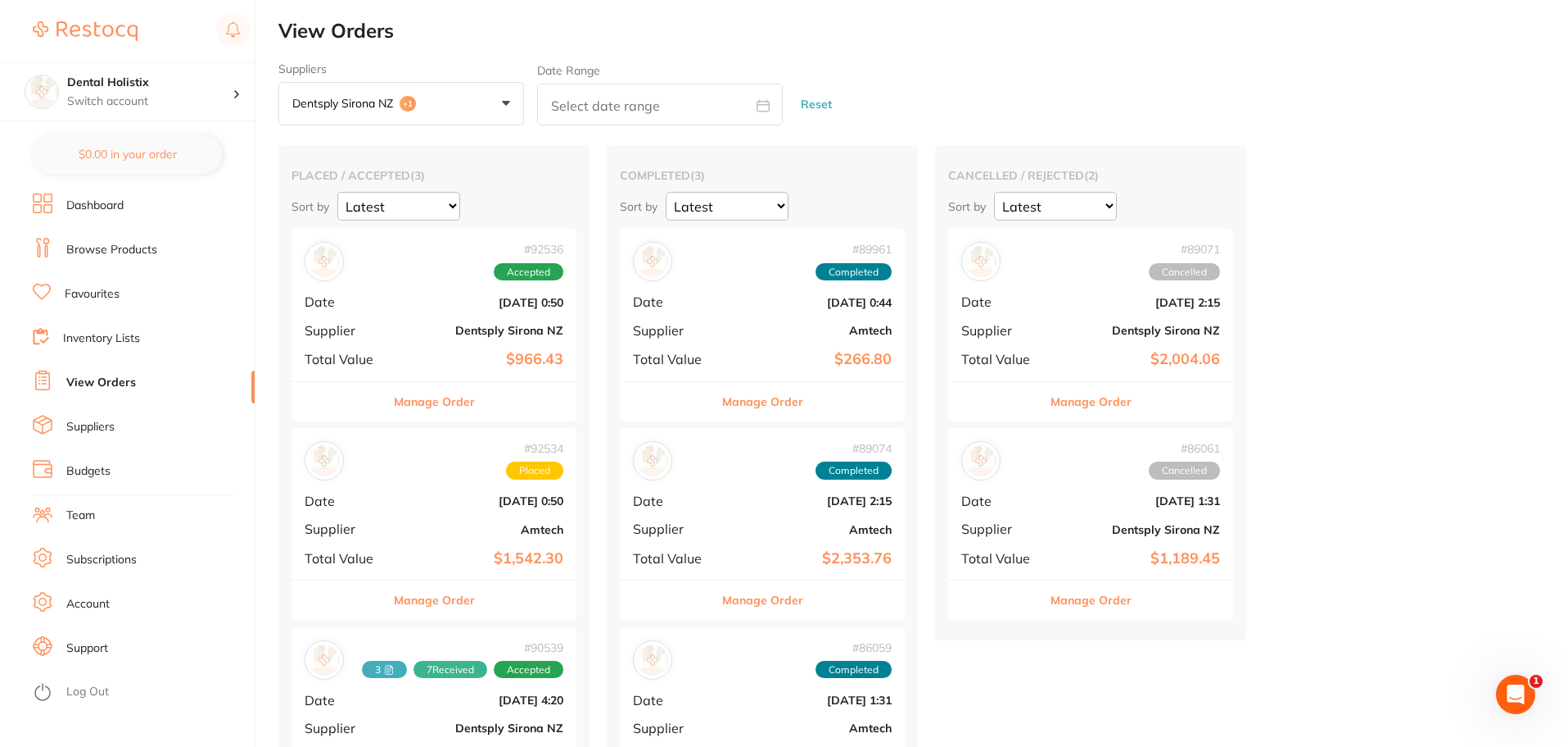
click at [432, 394] on button "Manage Order" at bounding box center [434, 402] width 81 height 39
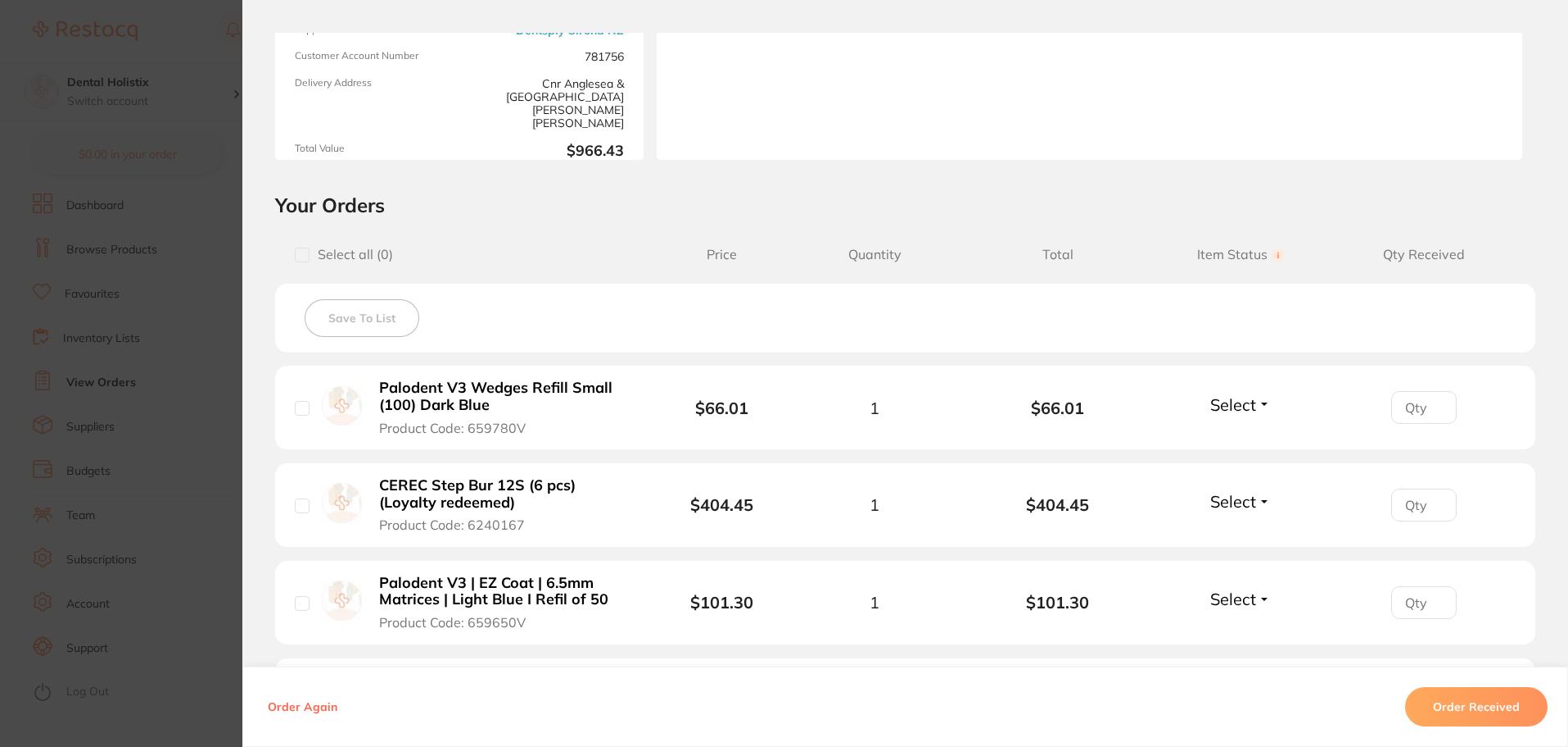
scroll to position [410, 0]
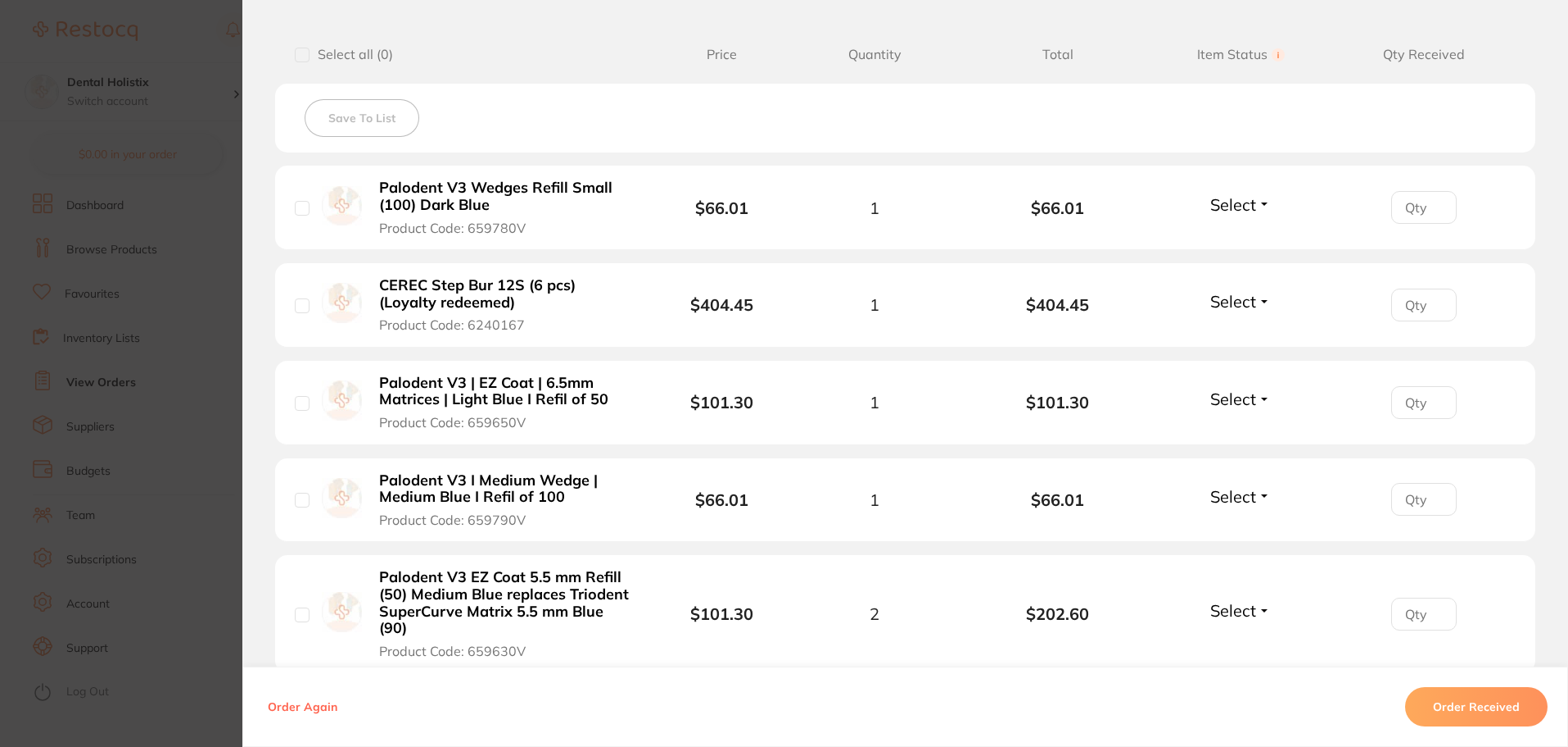
click at [1242, 203] on span "Select" at bounding box center [1233, 204] width 45 height 21
click at [1070, 113] on div "Save To List" at bounding box center [905, 118] width 1260 height 69
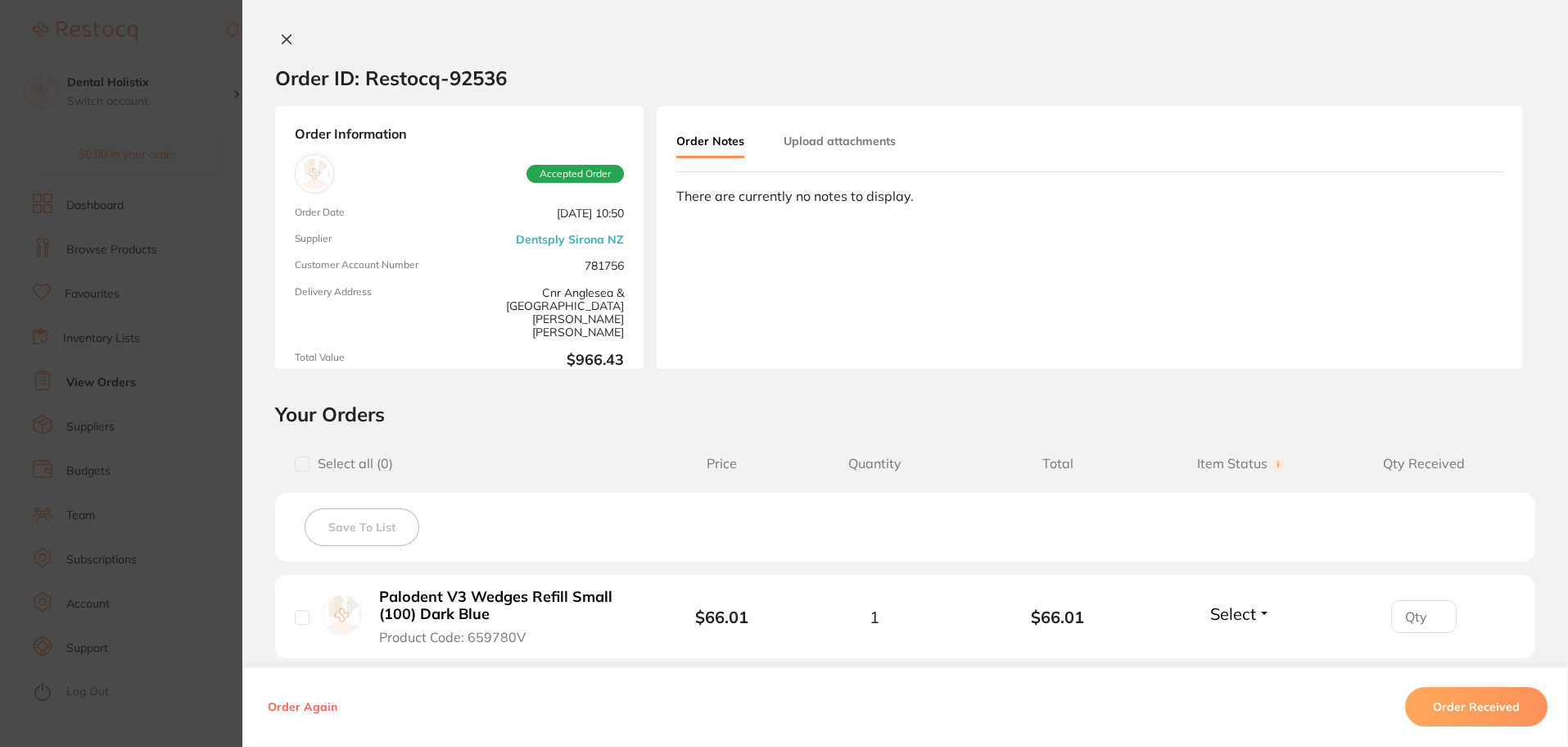
scroll to position [0, 0]
click at [279, 33] on button at bounding box center [287, 41] width 23 height 17
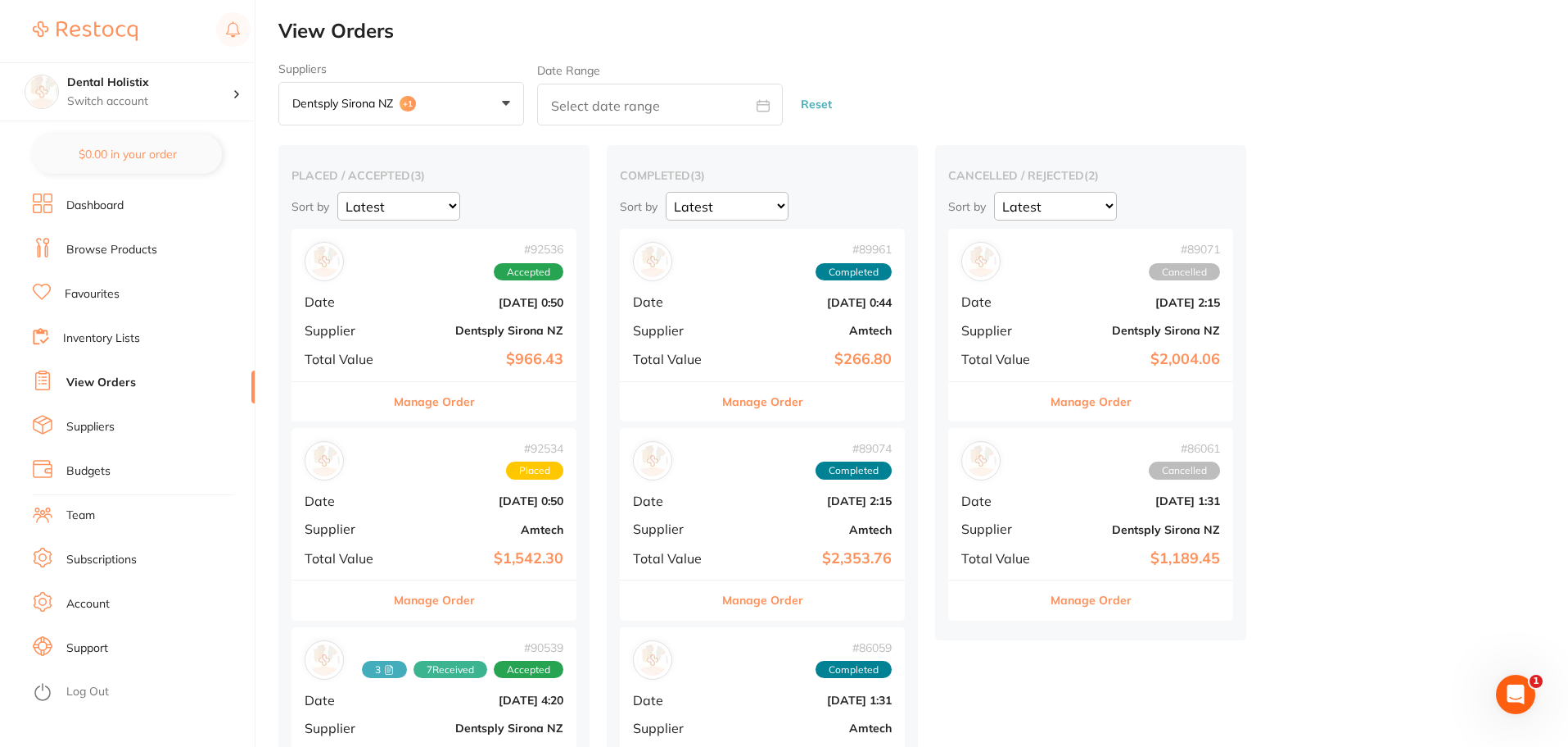
click at [506, 102] on button "Dentsply Sirona NZ +1" at bounding box center [400, 104] width 245 height 45
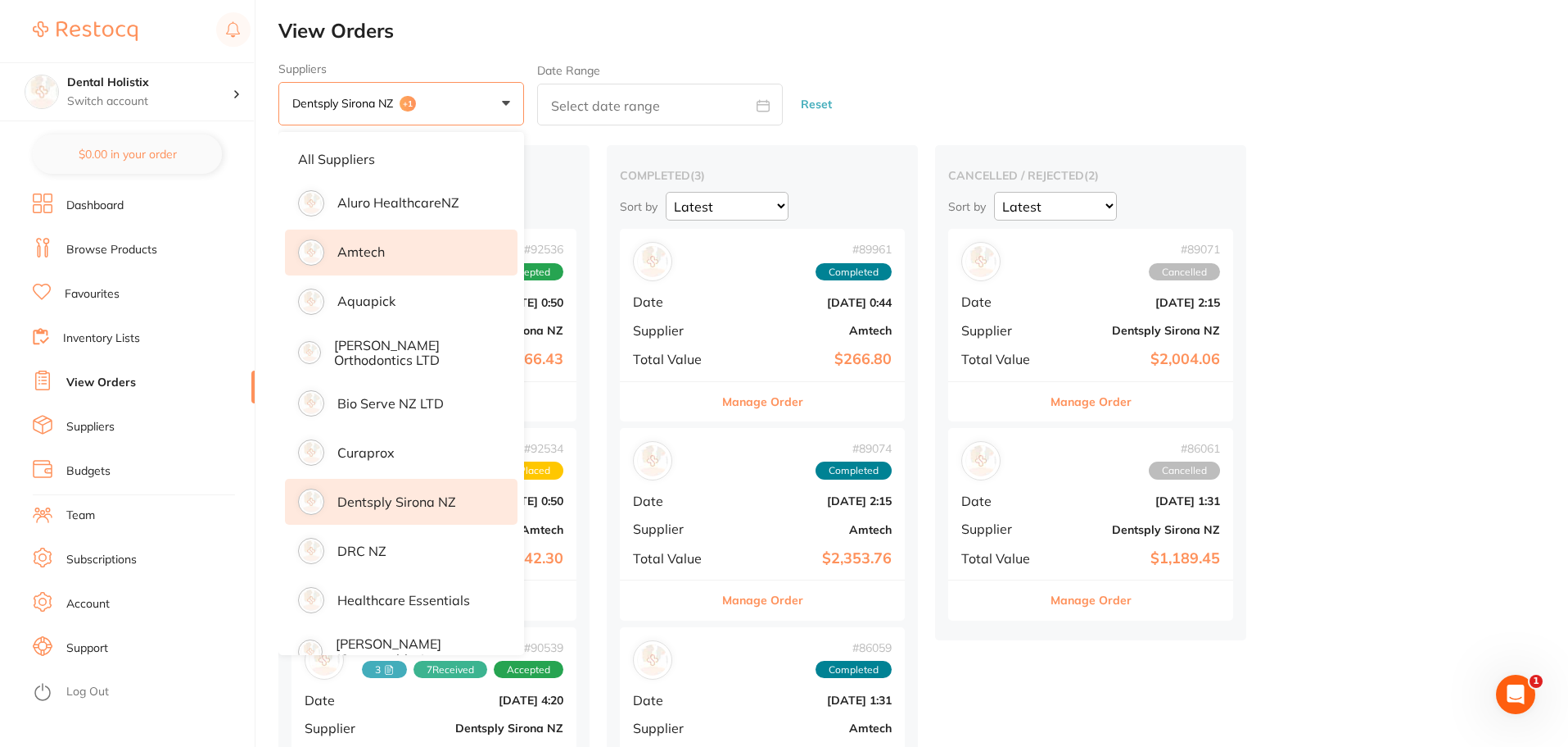
click at [402, 511] on li "Dentsply Sirona NZ" at bounding box center [401, 501] width 233 height 46
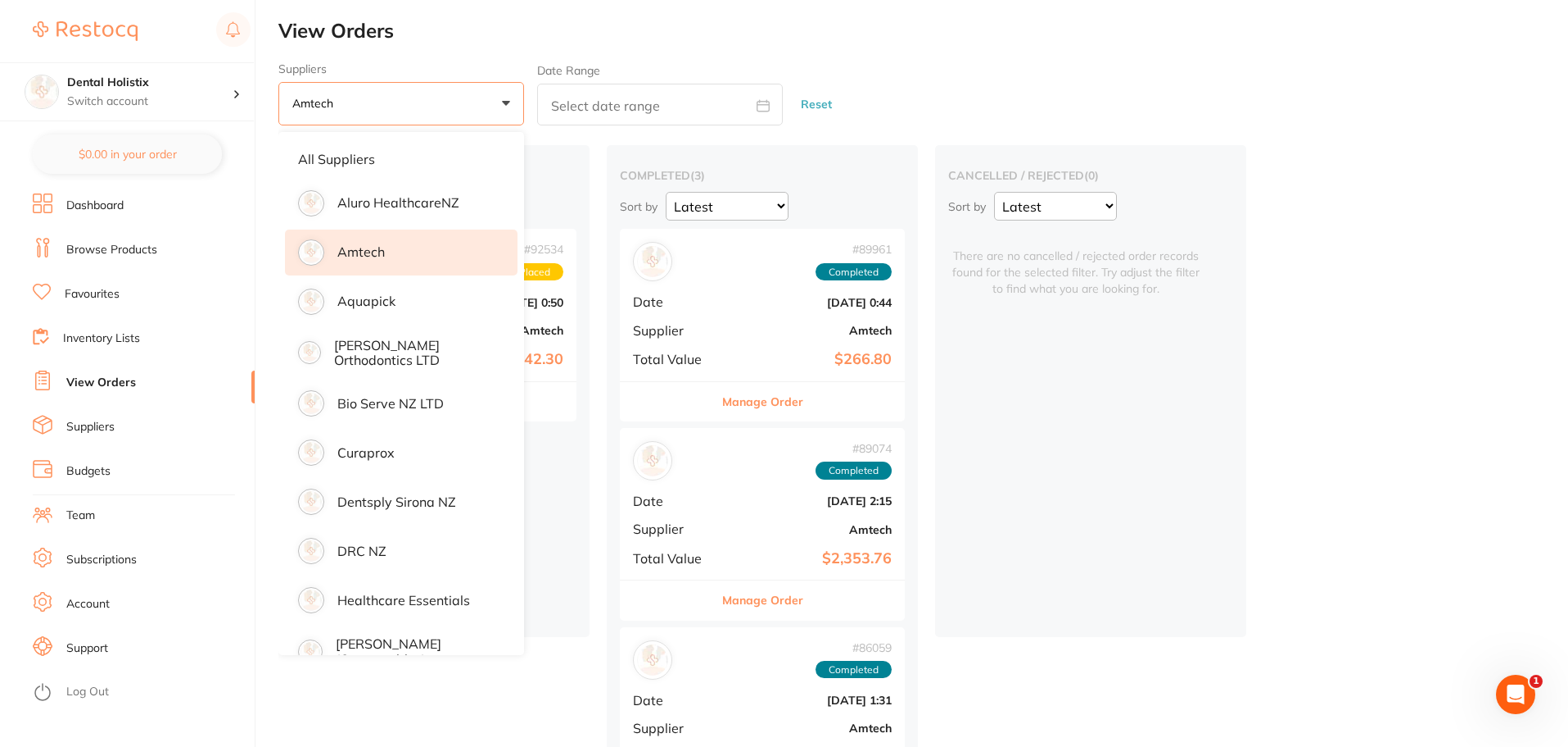
click at [390, 255] on li "Amtech" at bounding box center [401, 252] width 233 height 46
